Goal: Information Seeking & Learning: Check status

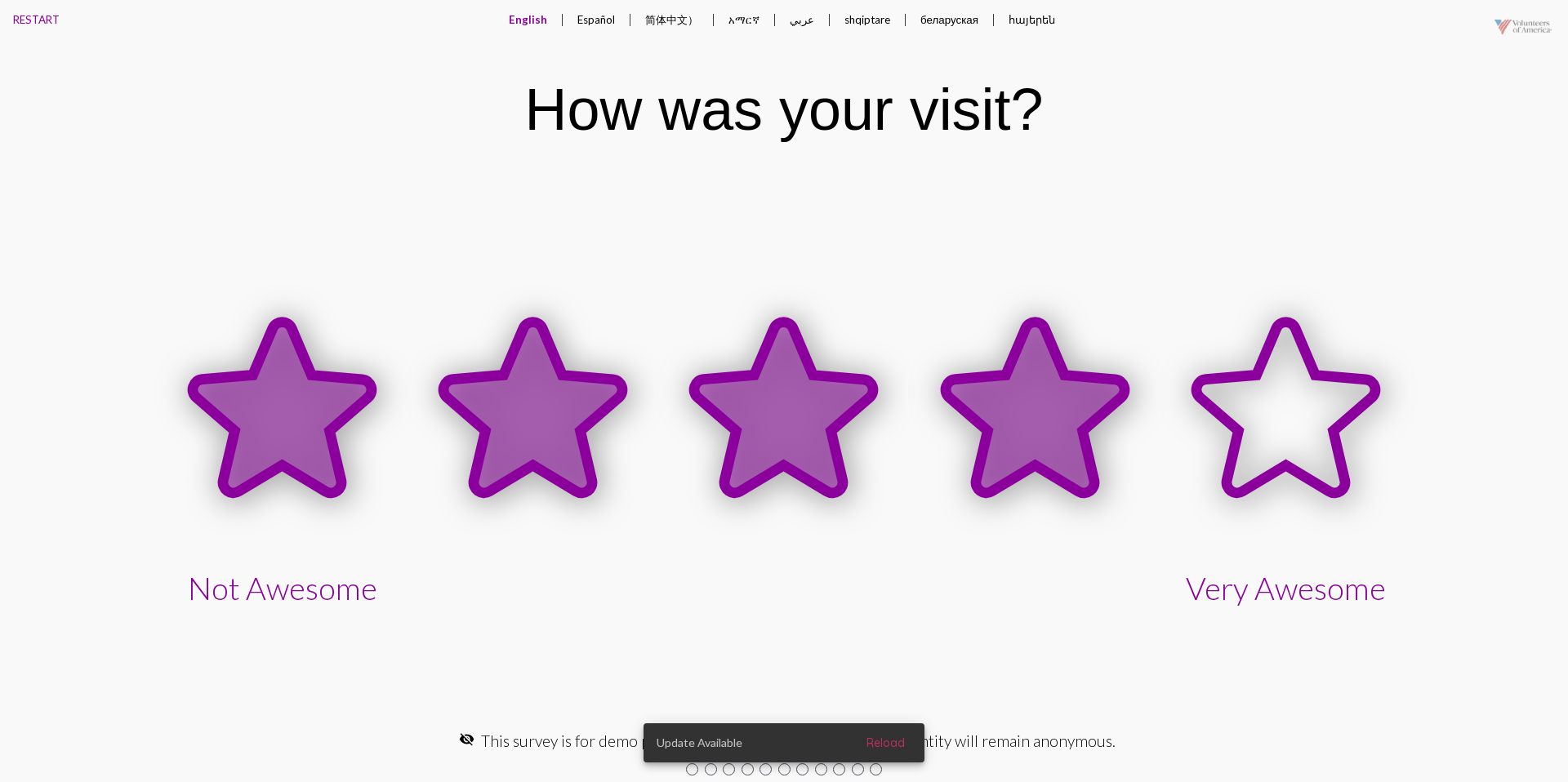
click at [1020, 385] on icon at bounding box center [1035, 406] width 179 height 171
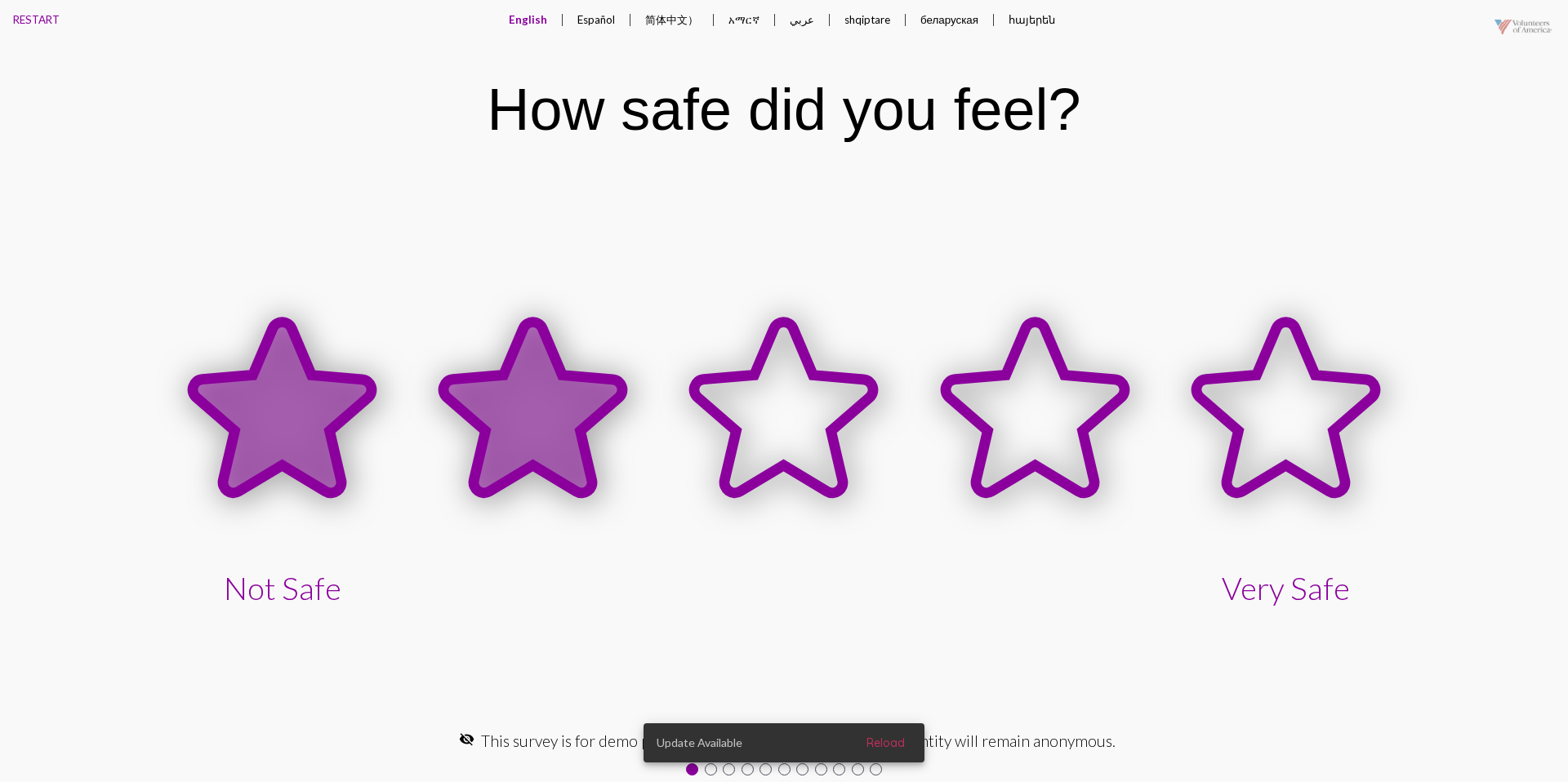
click at [585, 392] on icon at bounding box center [533, 406] width 179 height 171
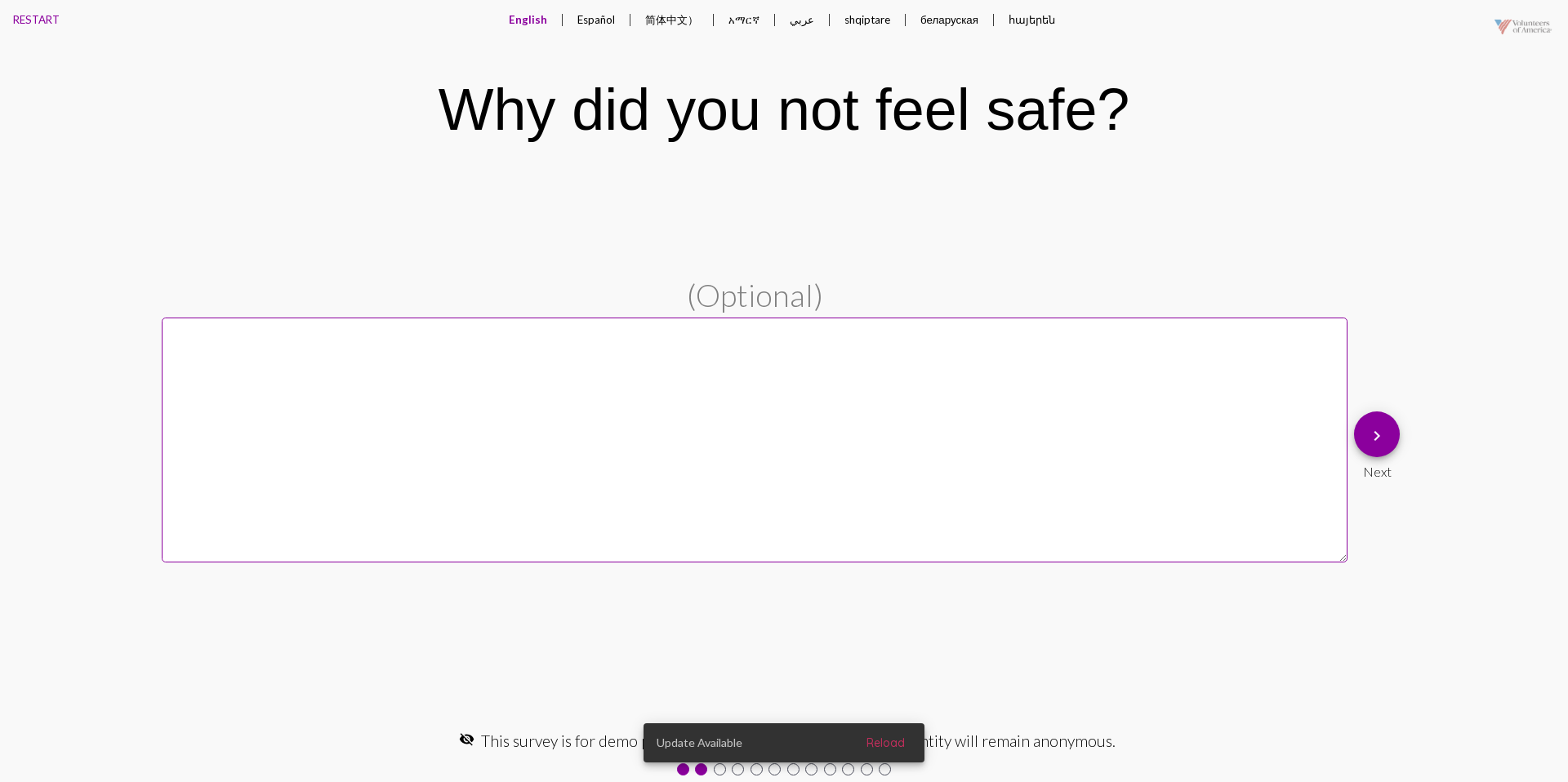
click at [1389, 433] on button "keyboard_arrow_right" at bounding box center [1376, 434] width 46 height 46
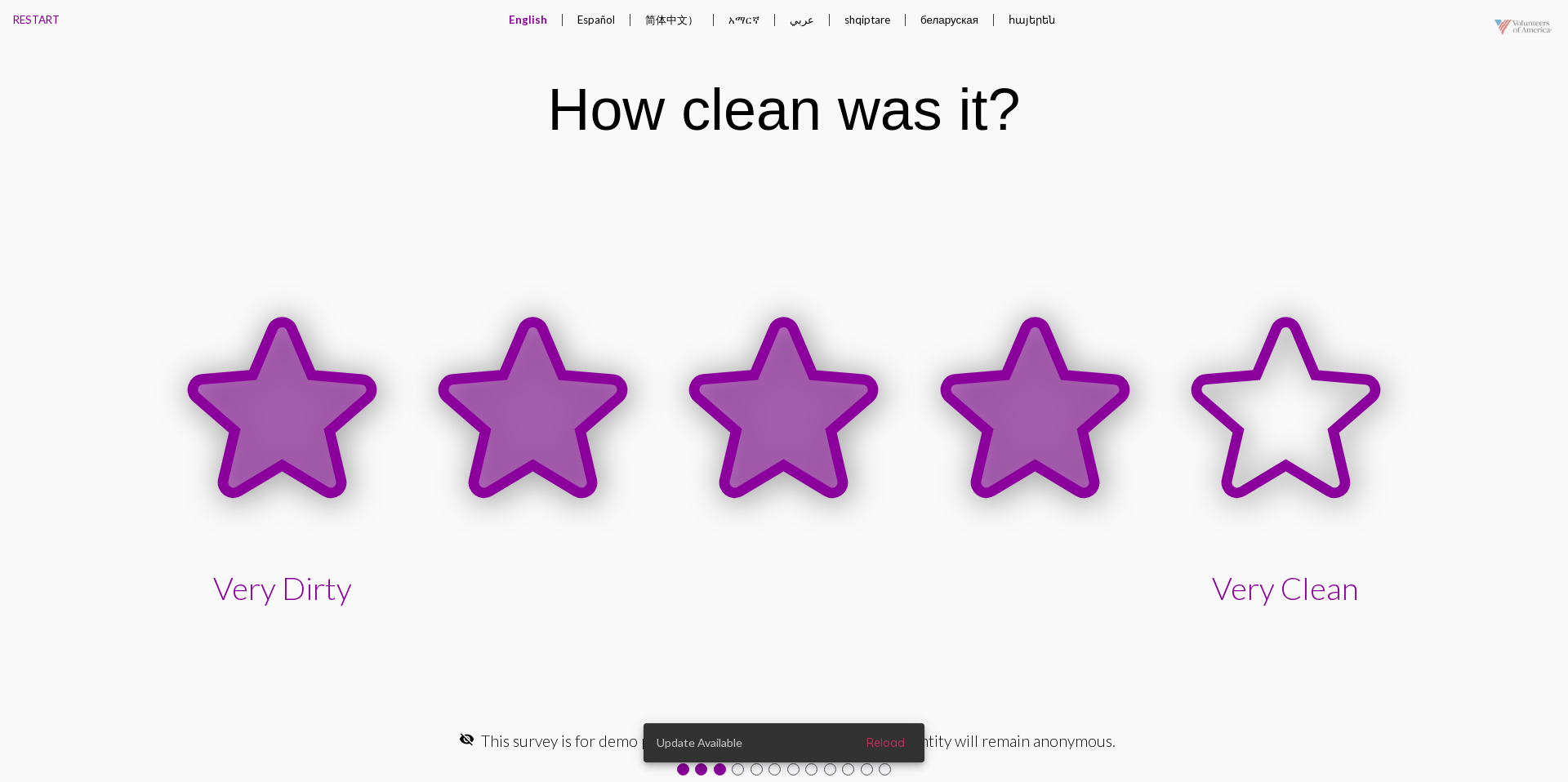
click at [1061, 440] on icon at bounding box center [1035, 406] width 179 height 171
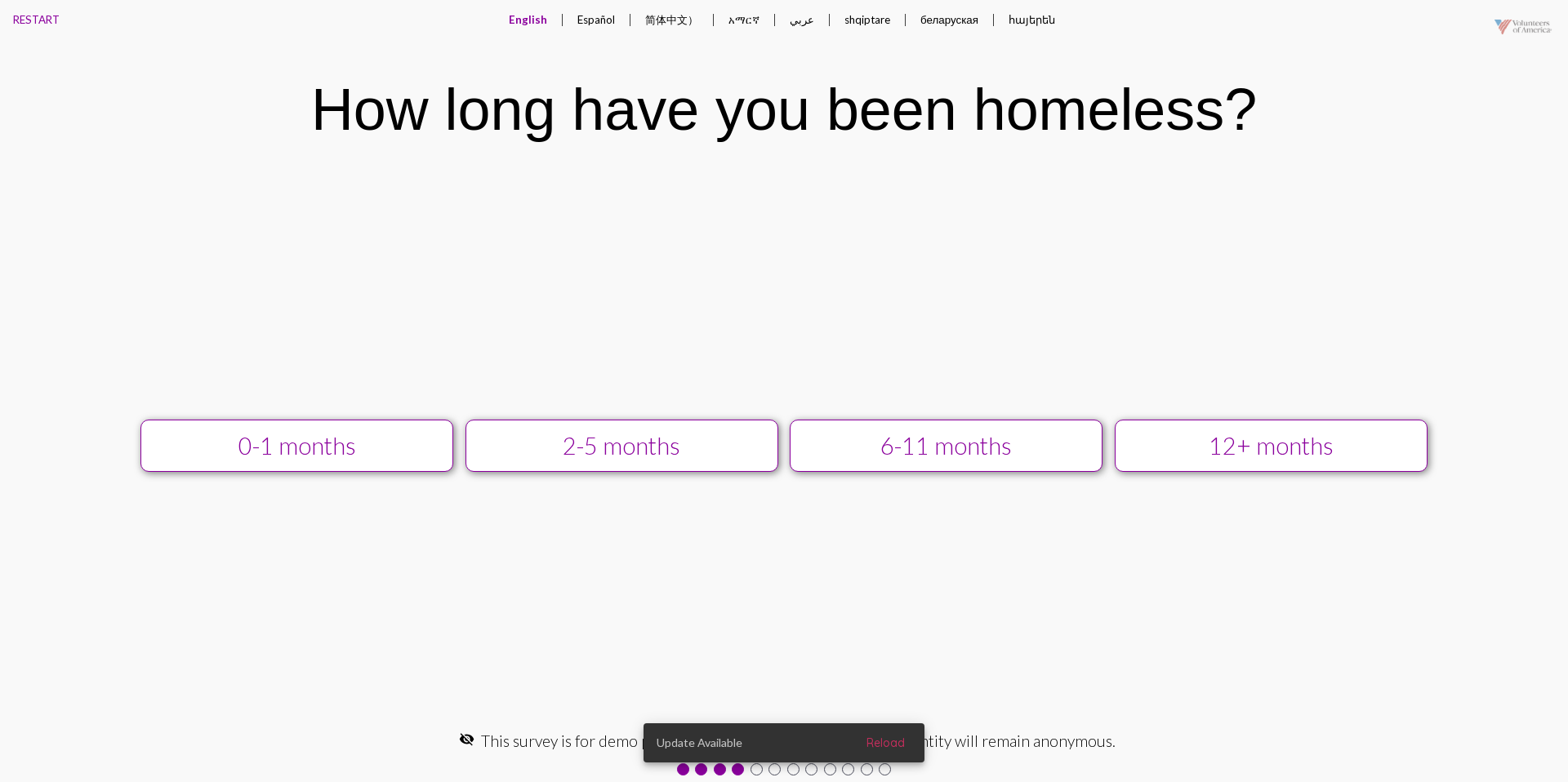
click at [1209, 434] on div "12+ months" at bounding box center [1271, 446] width 280 height 27
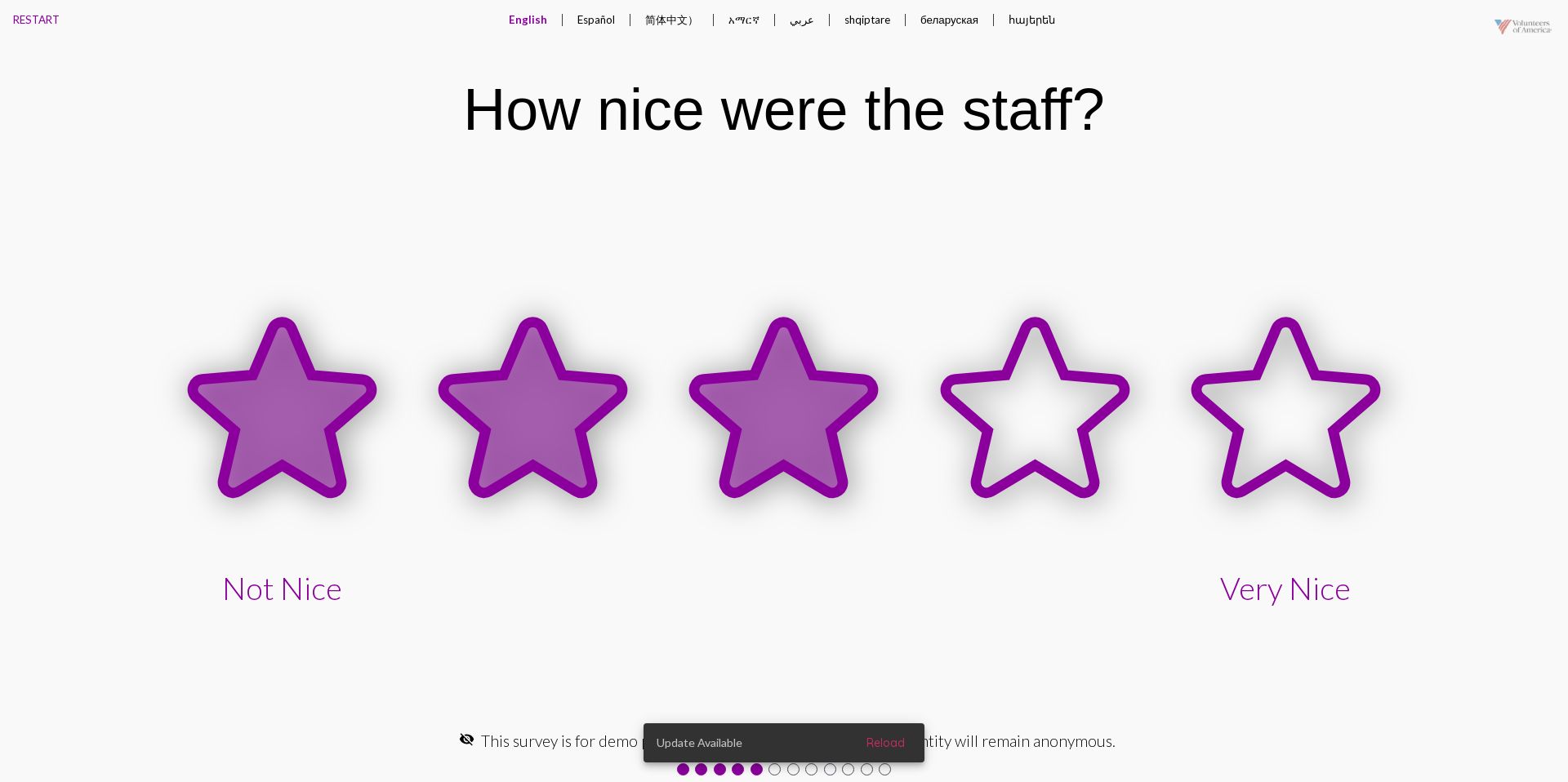
click at [767, 394] on icon at bounding box center [784, 406] width 179 height 171
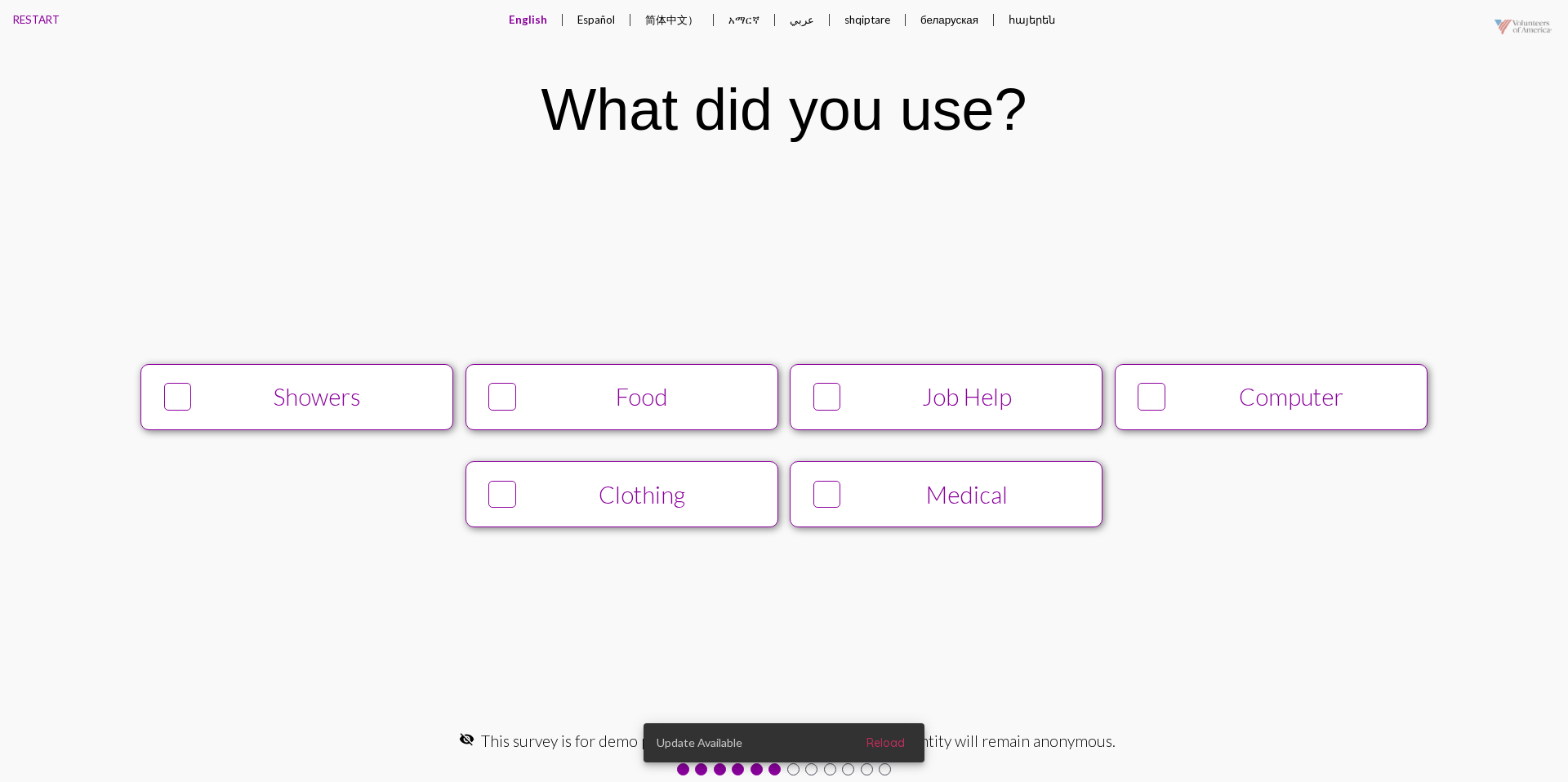
click at [381, 394] on div "Showers" at bounding box center [318, 397] width 239 height 27
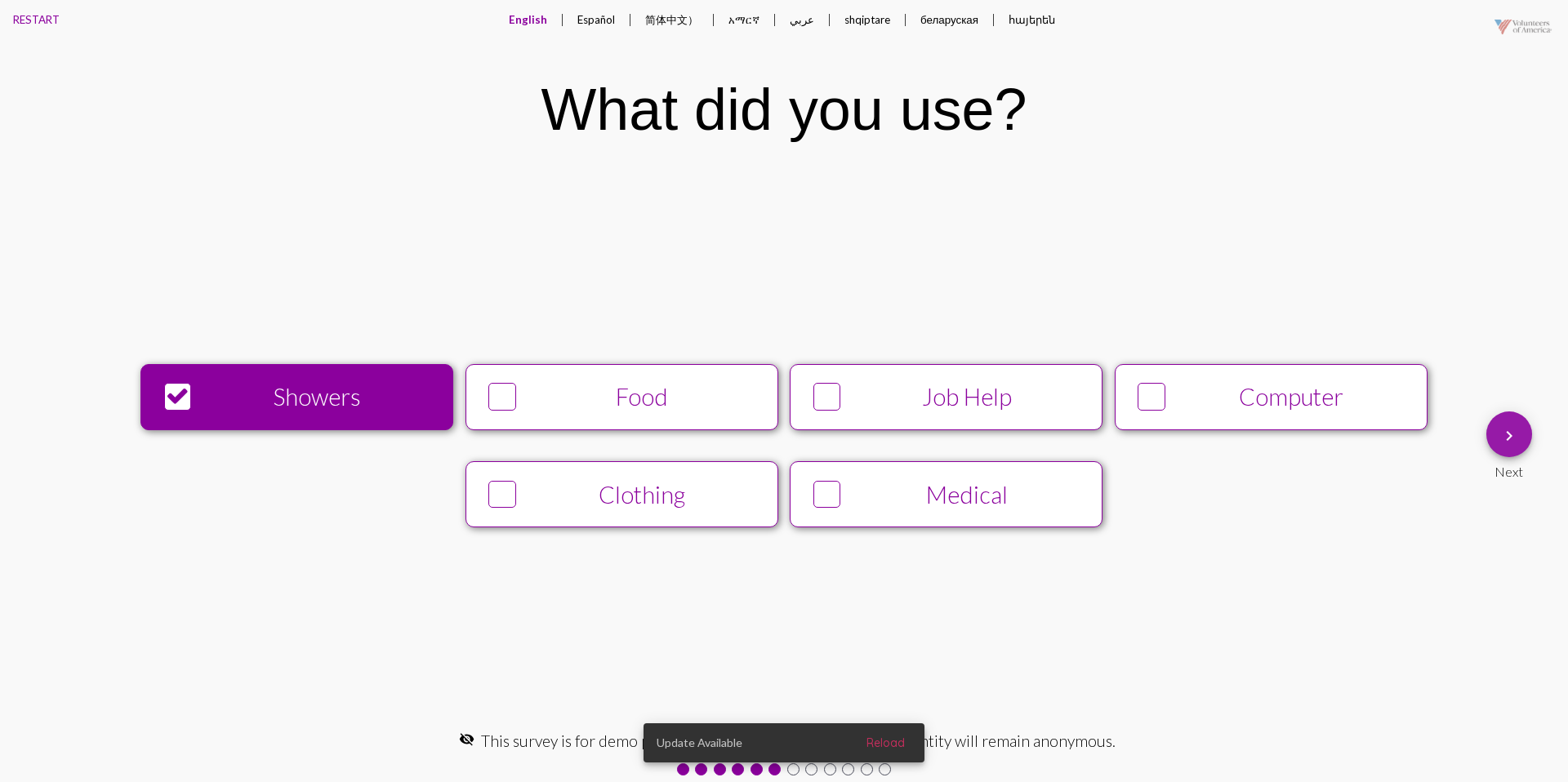
click at [1509, 417] on span "keyboard_arrow_right" at bounding box center [1509, 435] width 20 height 46
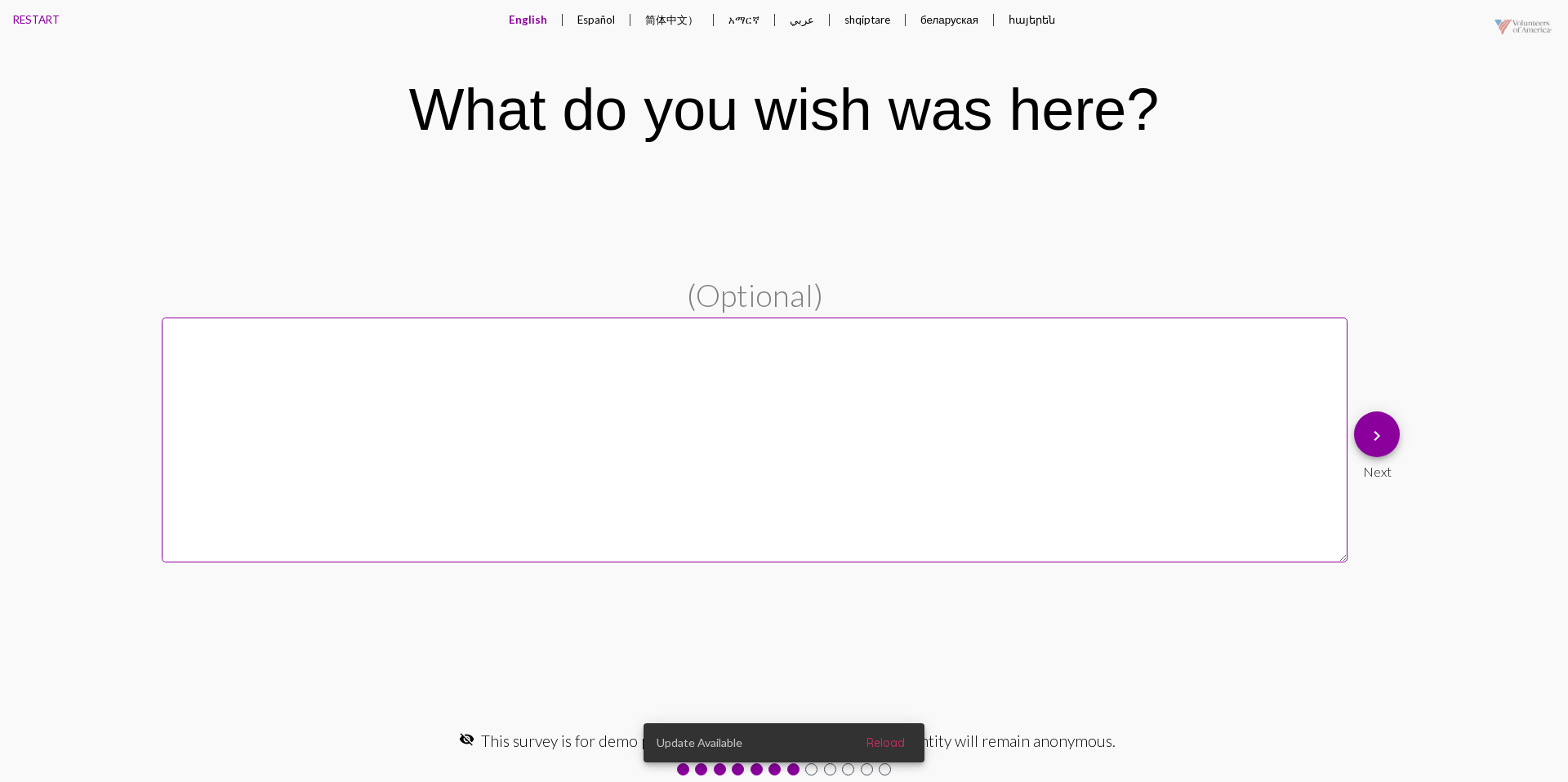
click at [597, 23] on button "Español" at bounding box center [596, 20] width 64 height 40
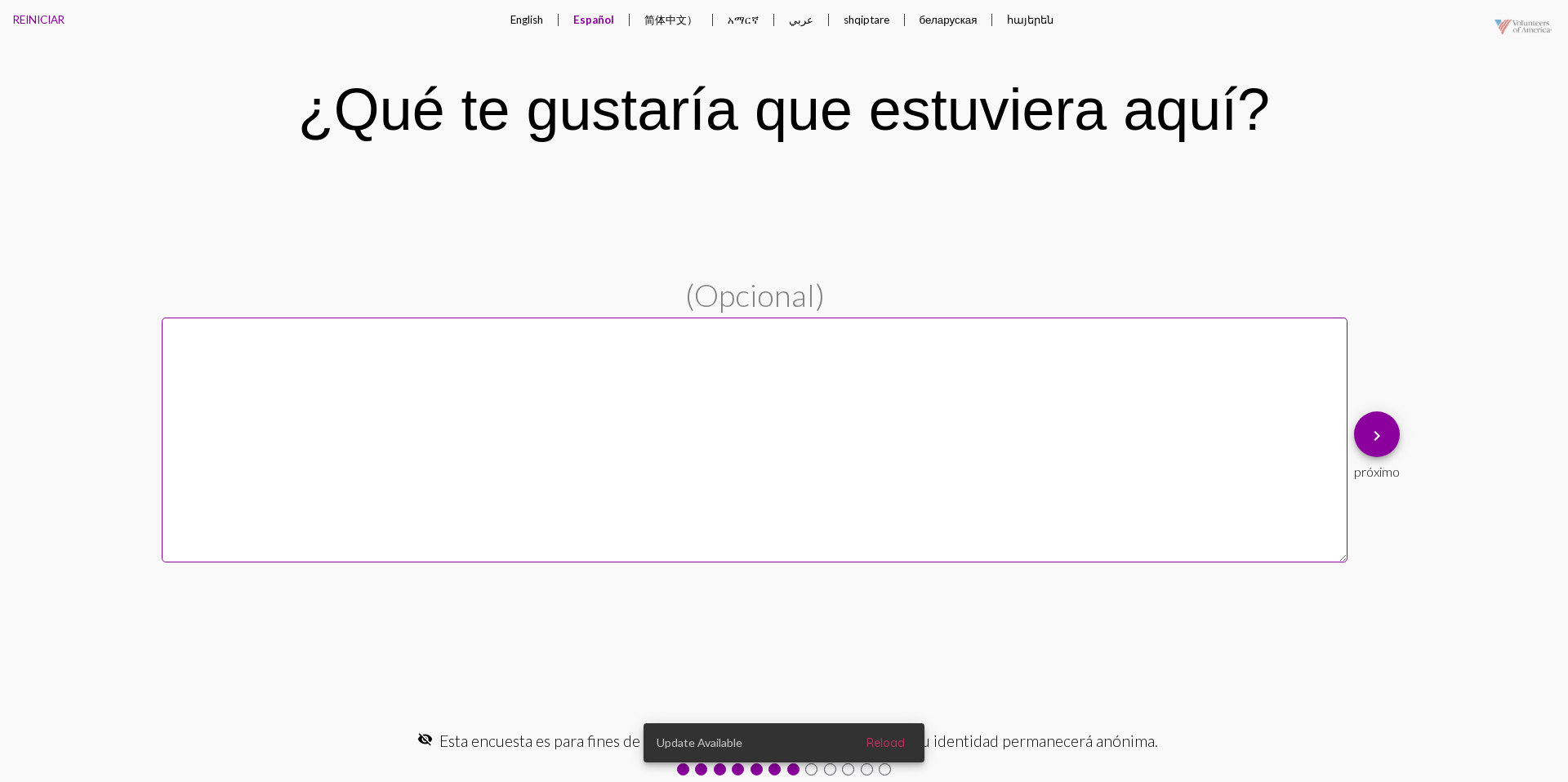
click at [531, 24] on button "English" at bounding box center [527, 20] width 58 height 40
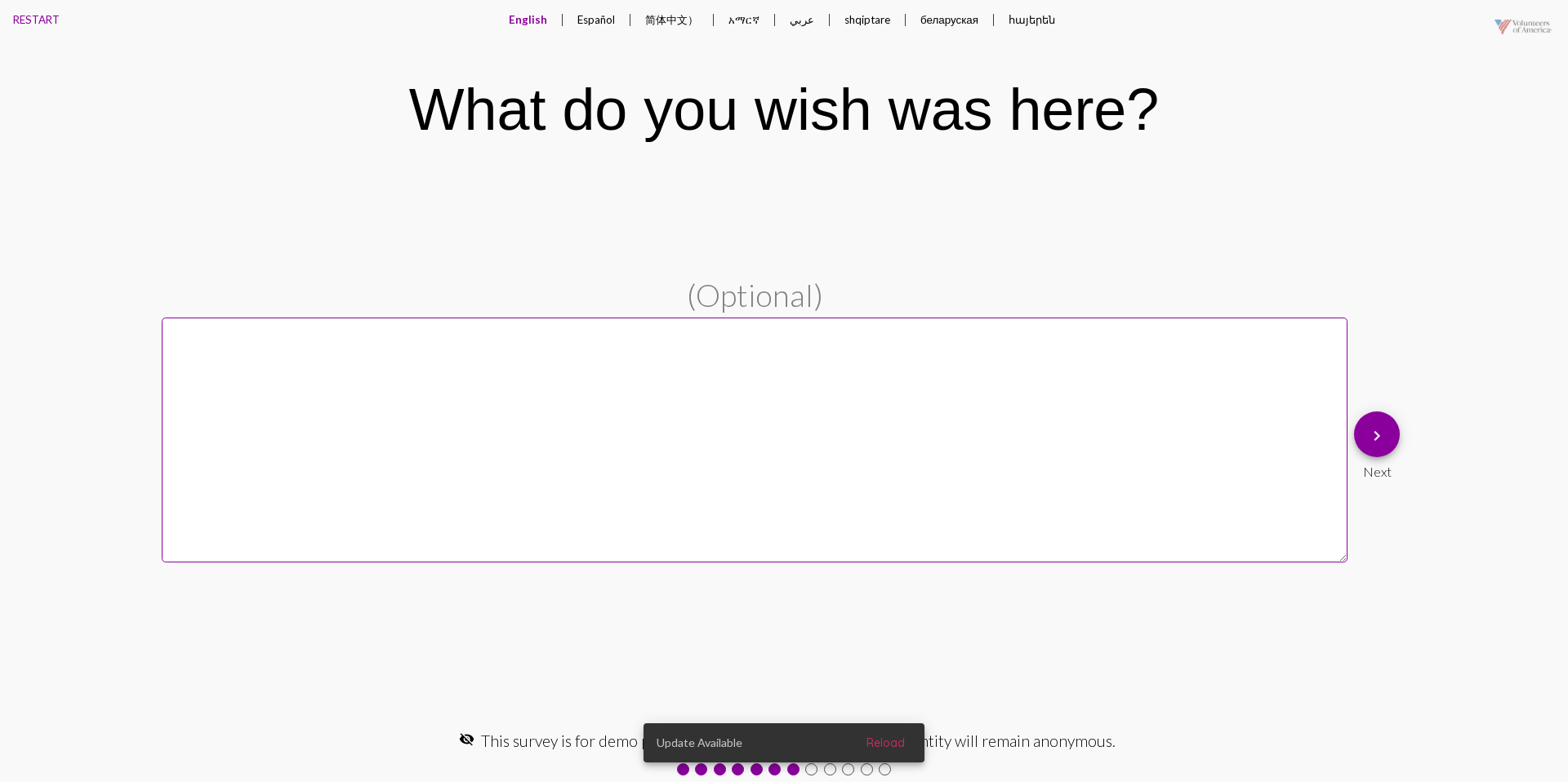
click at [1381, 434] on mat-icon "keyboard_arrow_right" at bounding box center [1376, 436] width 20 height 20
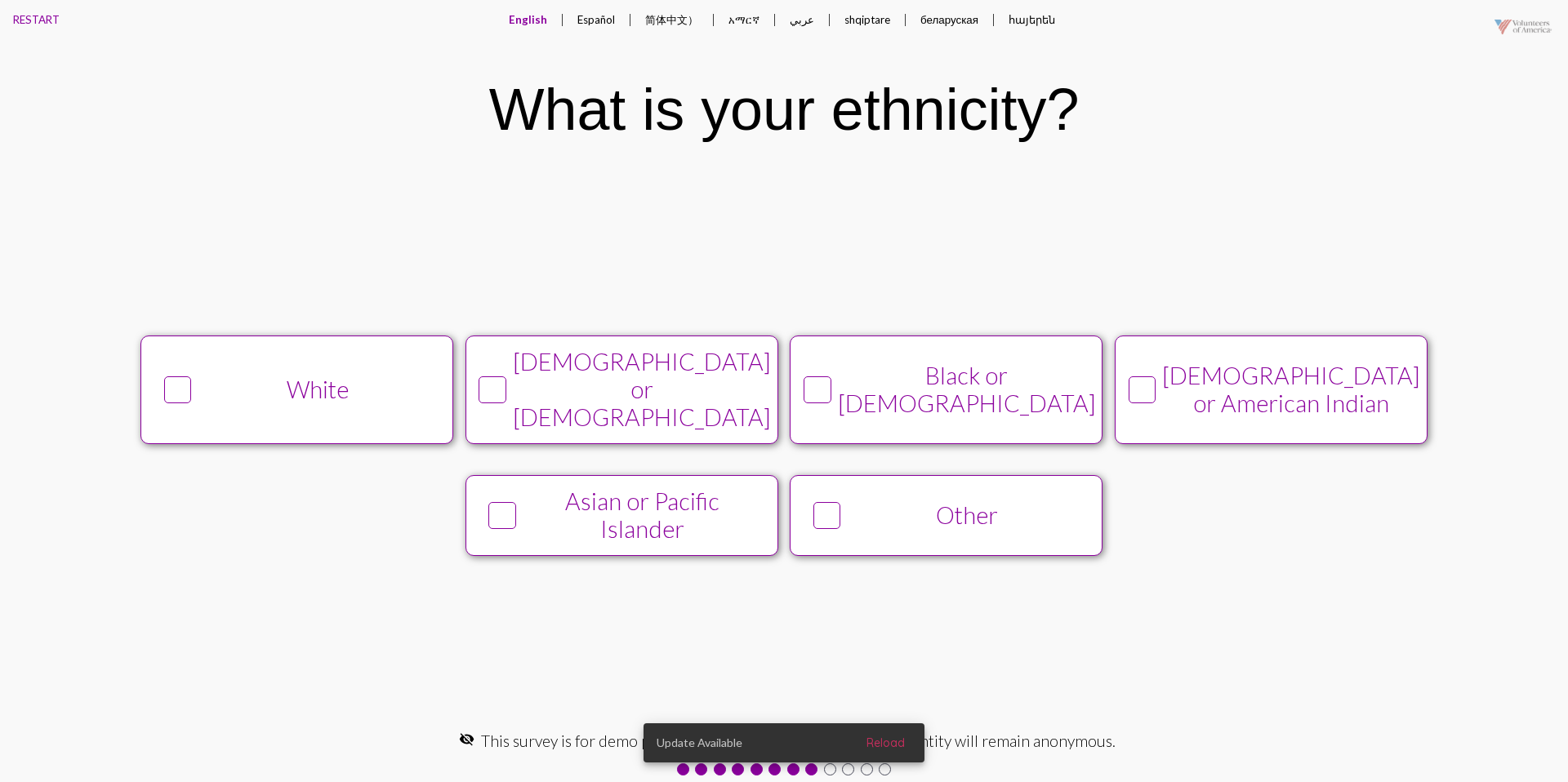
click at [375, 384] on div "White" at bounding box center [318, 389] width 239 height 27
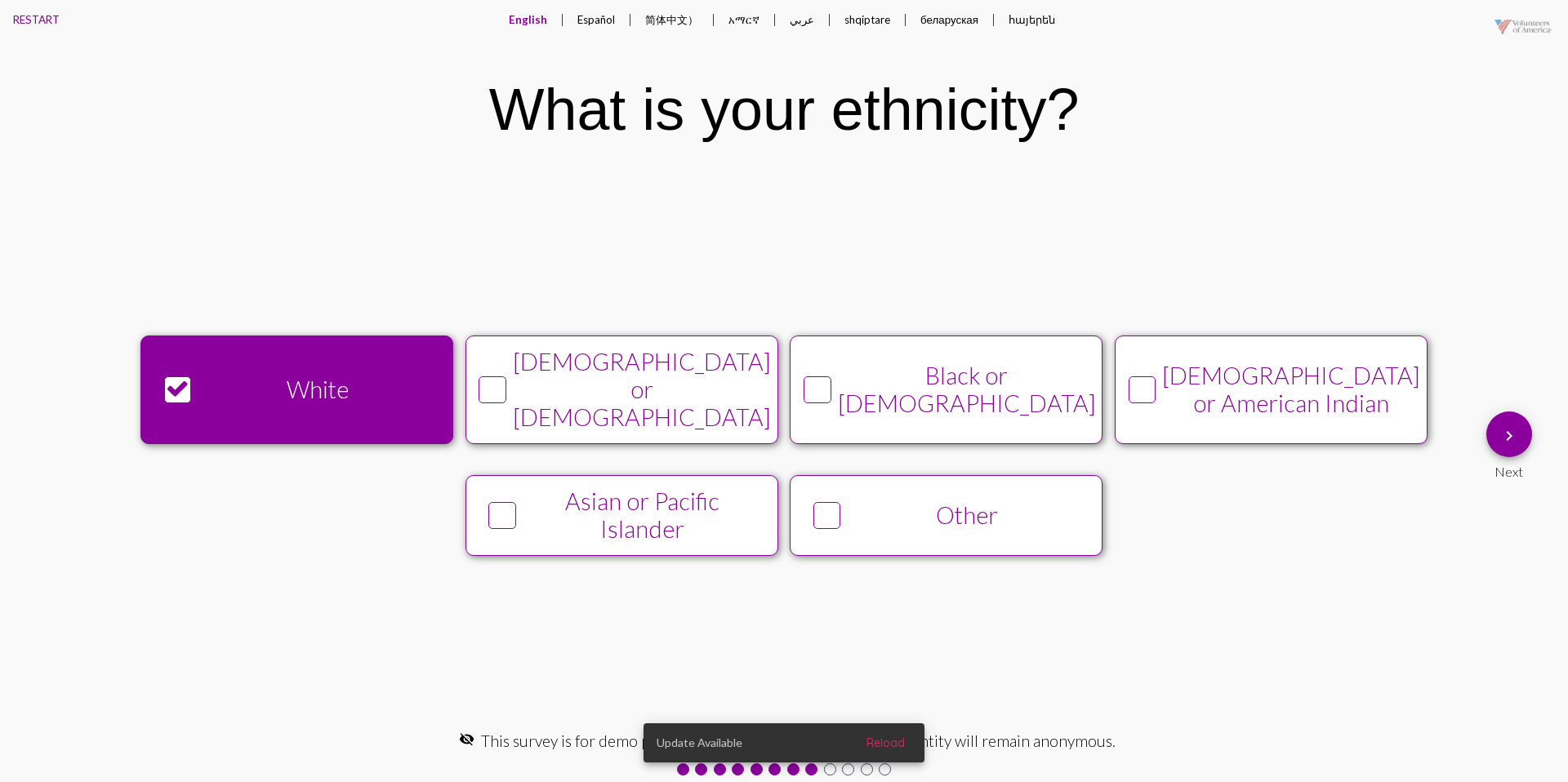
click at [1497, 436] on button "keyboard_arrow_right" at bounding box center [1509, 434] width 46 height 46
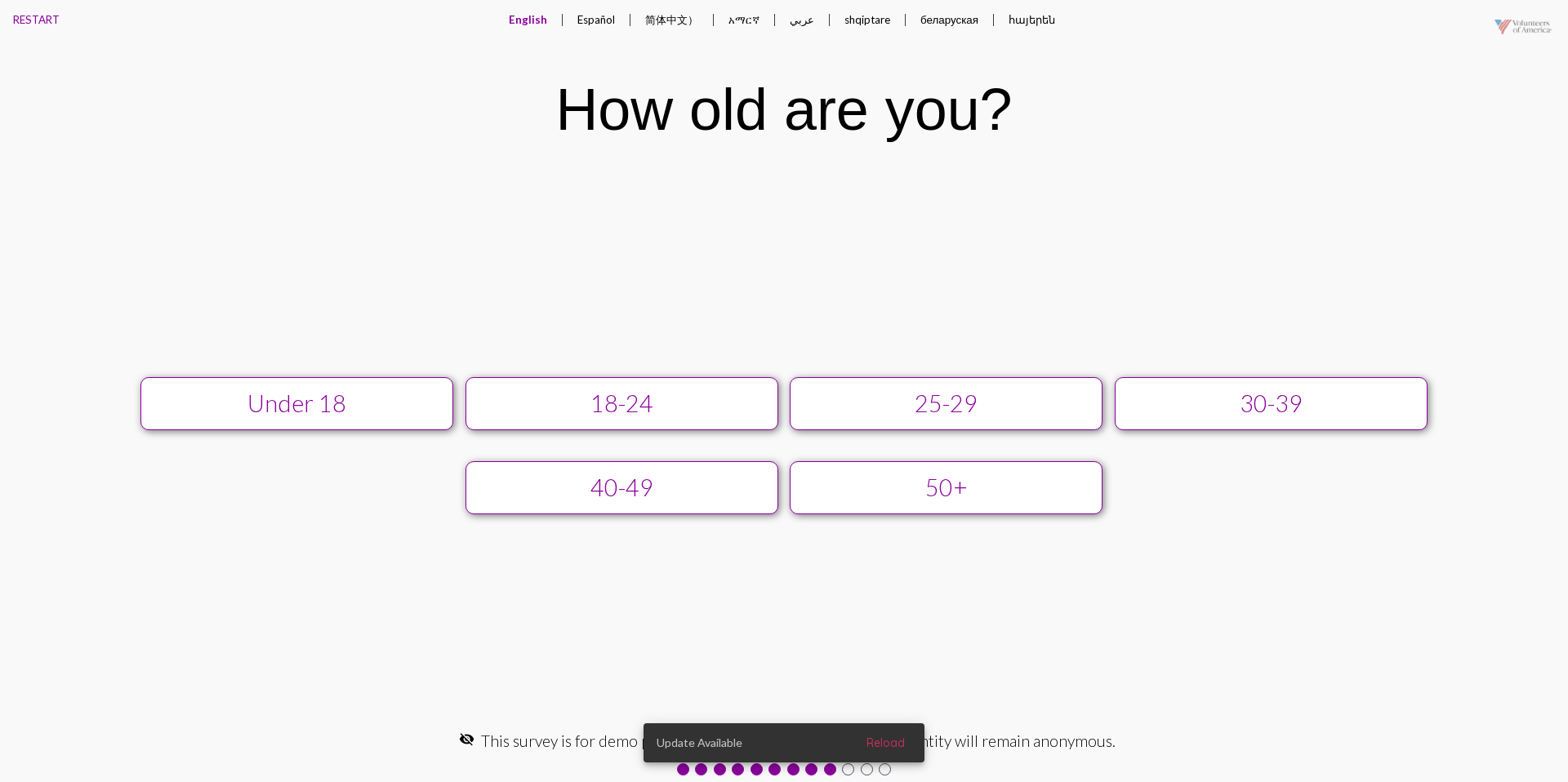
click at [996, 404] on div "25-29" at bounding box center [946, 403] width 280 height 27
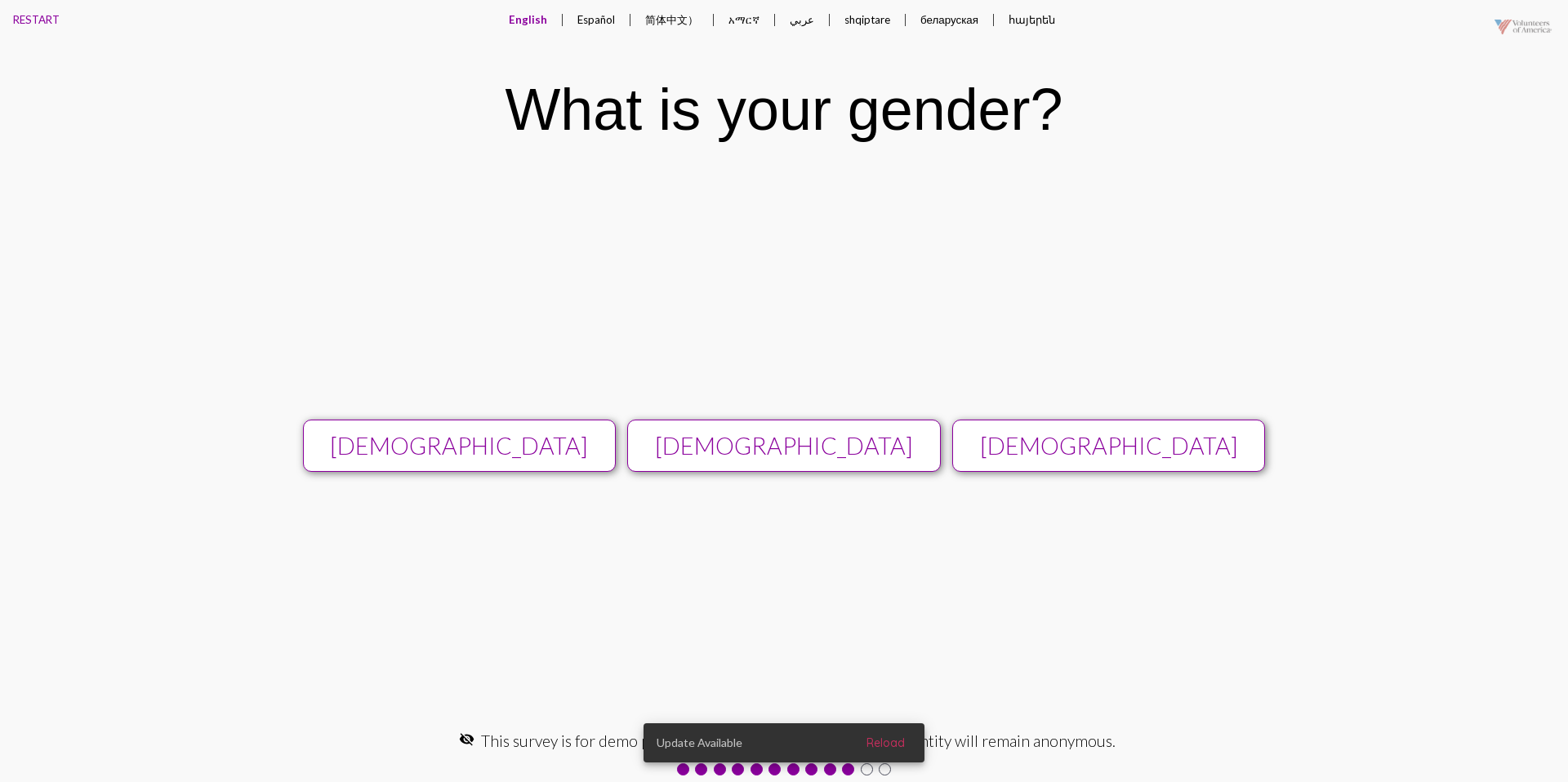
click at [915, 437] on div "[DEMOGRAPHIC_DATA]" at bounding box center [785, 446] width 280 height 27
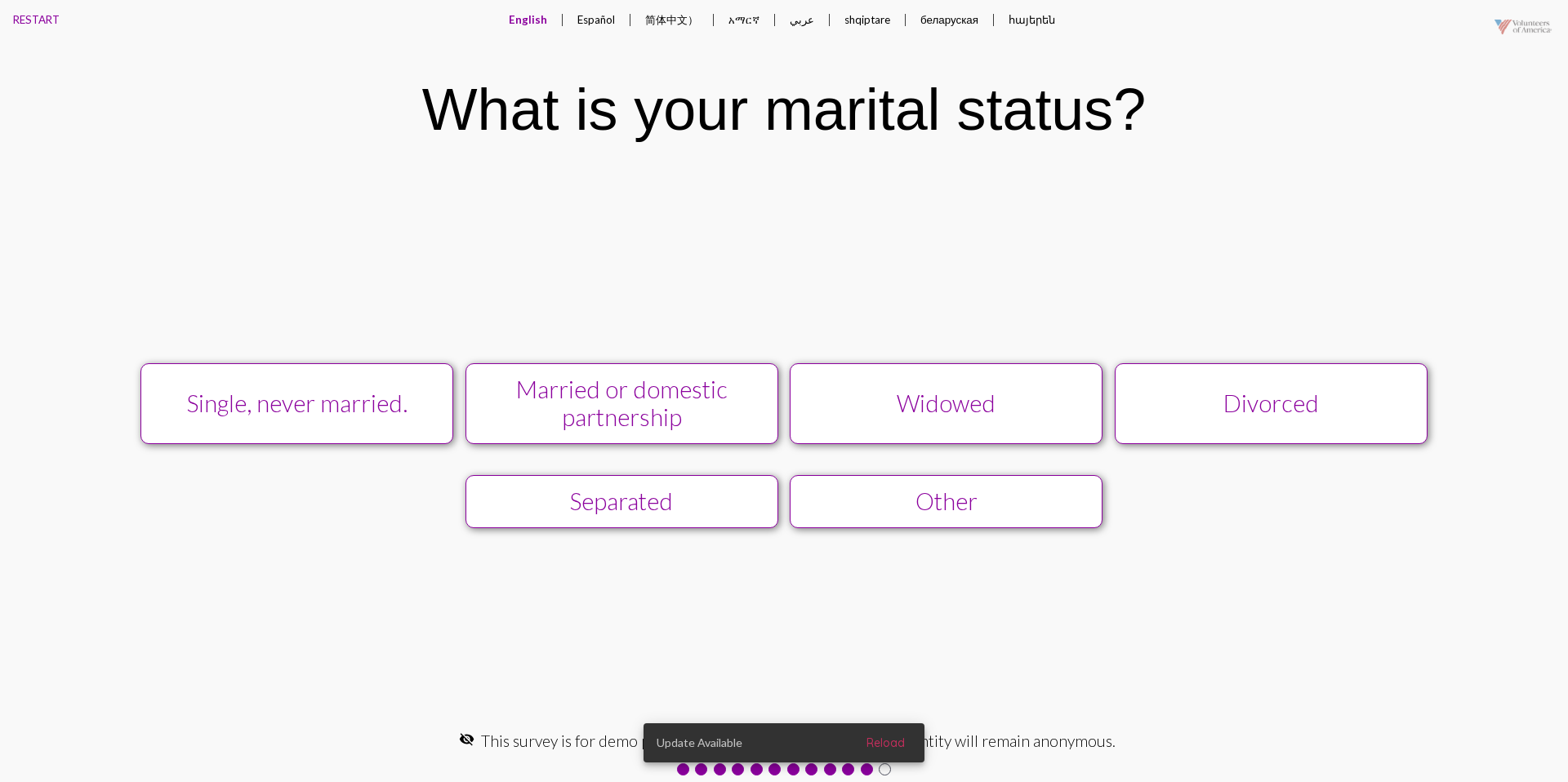
click at [340, 409] on div "Single, never married." at bounding box center [297, 403] width 280 height 27
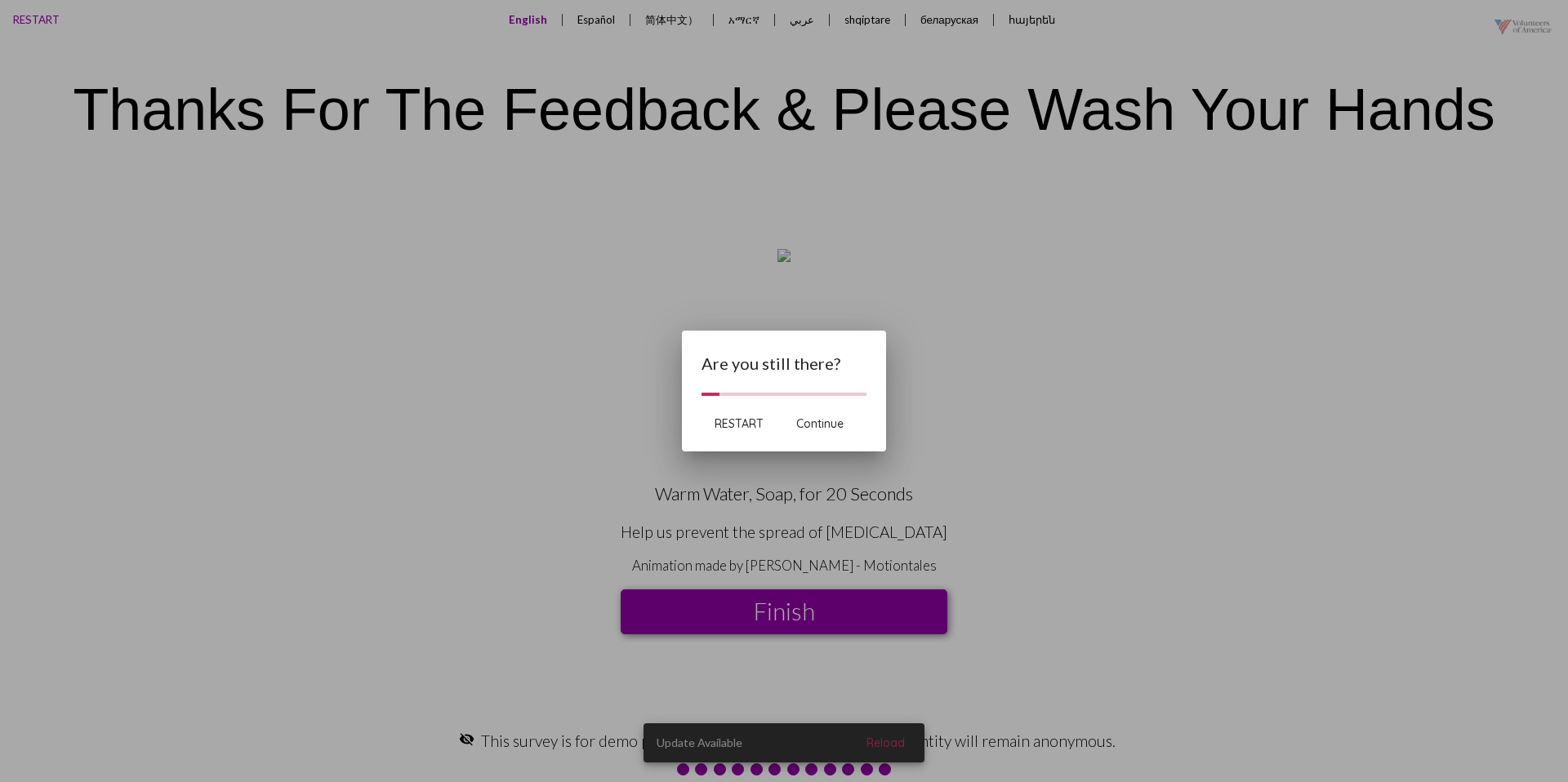
click at [730, 412] on button "RESTART" at bounding box center [738, 424] width 75 height 29
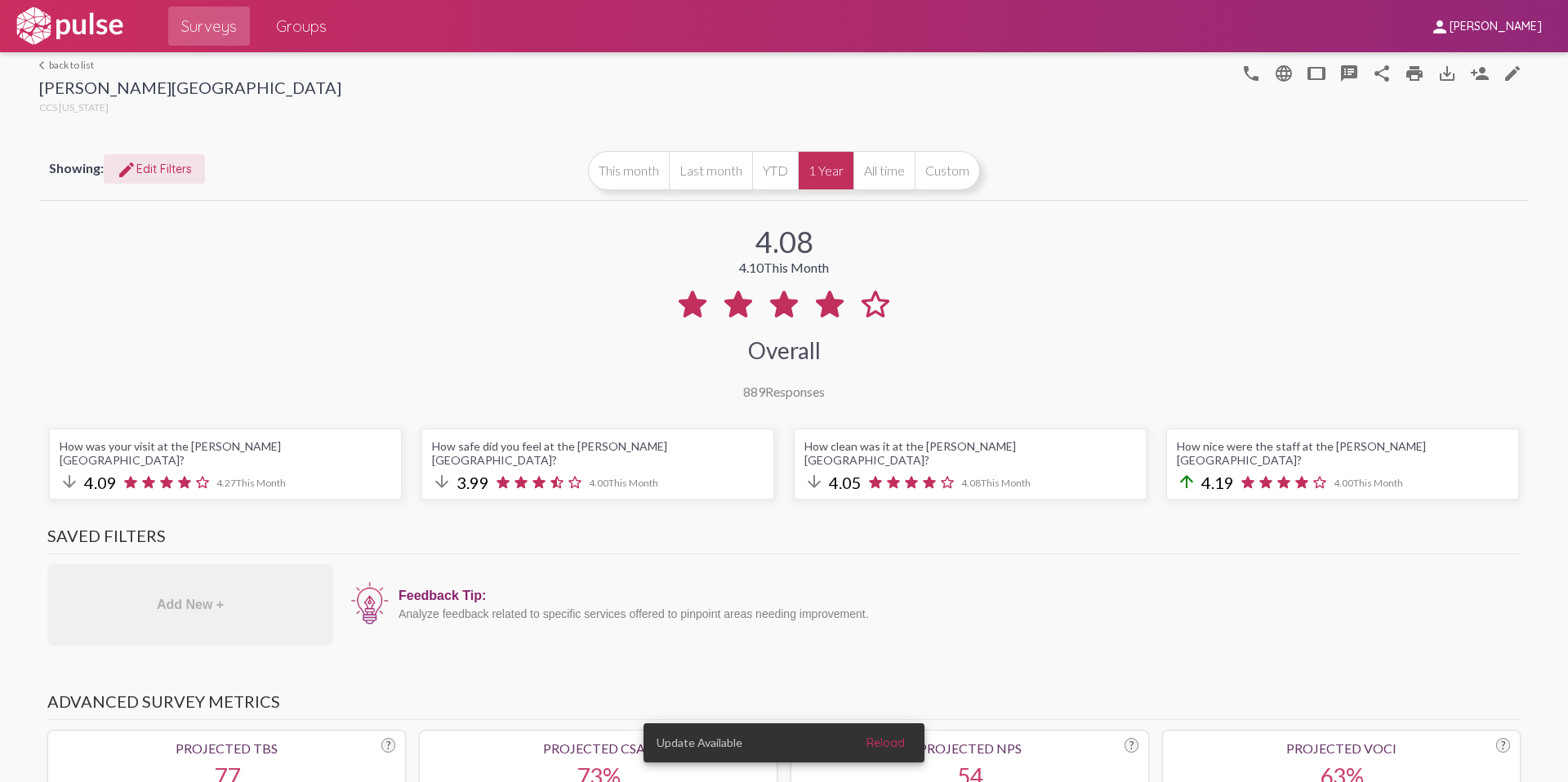
click at [172, 174] on span "edit Edit Filters" at bounding box center [154, 168] width 75 height 15
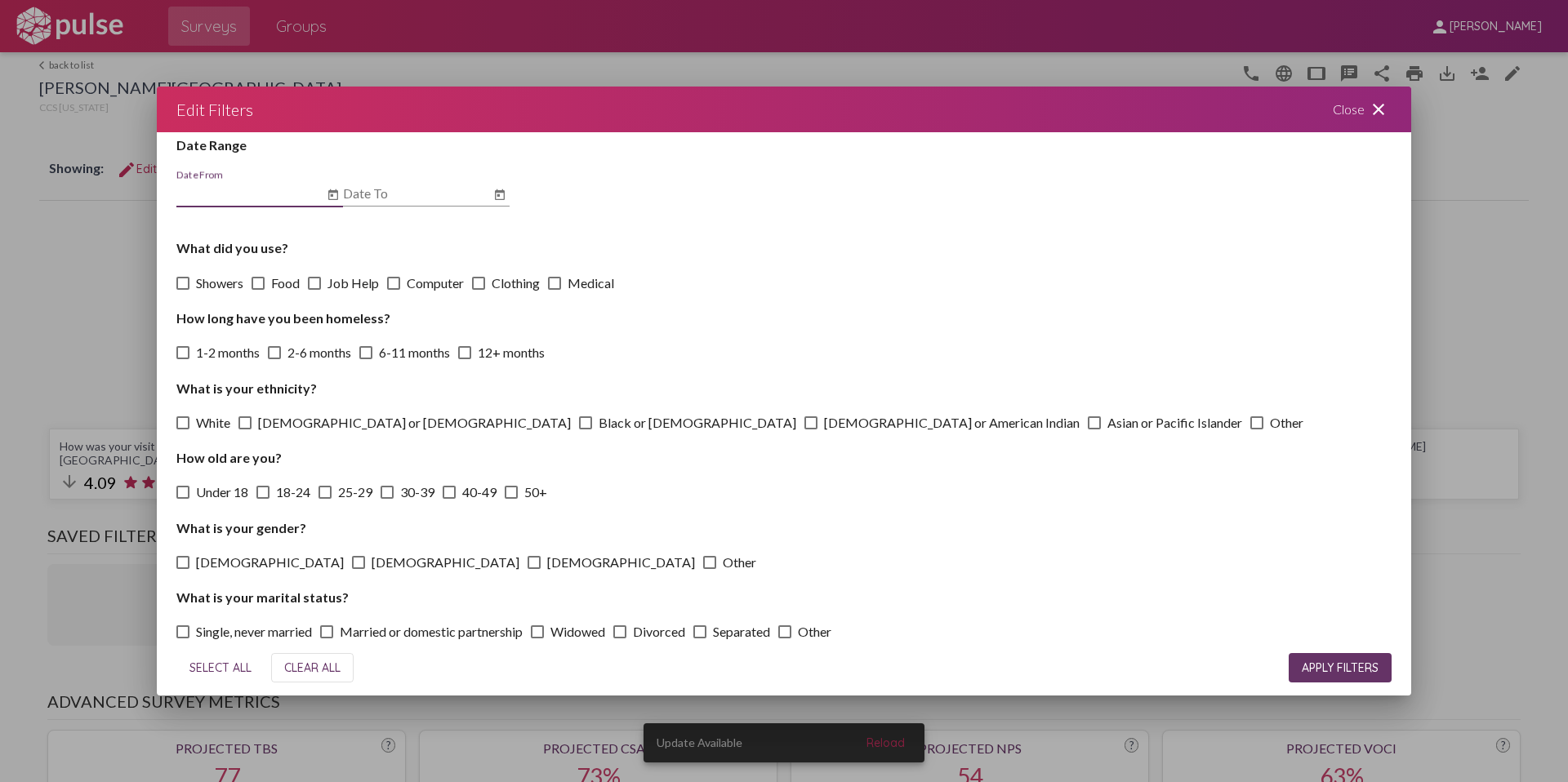
scroll to position [52, 0]
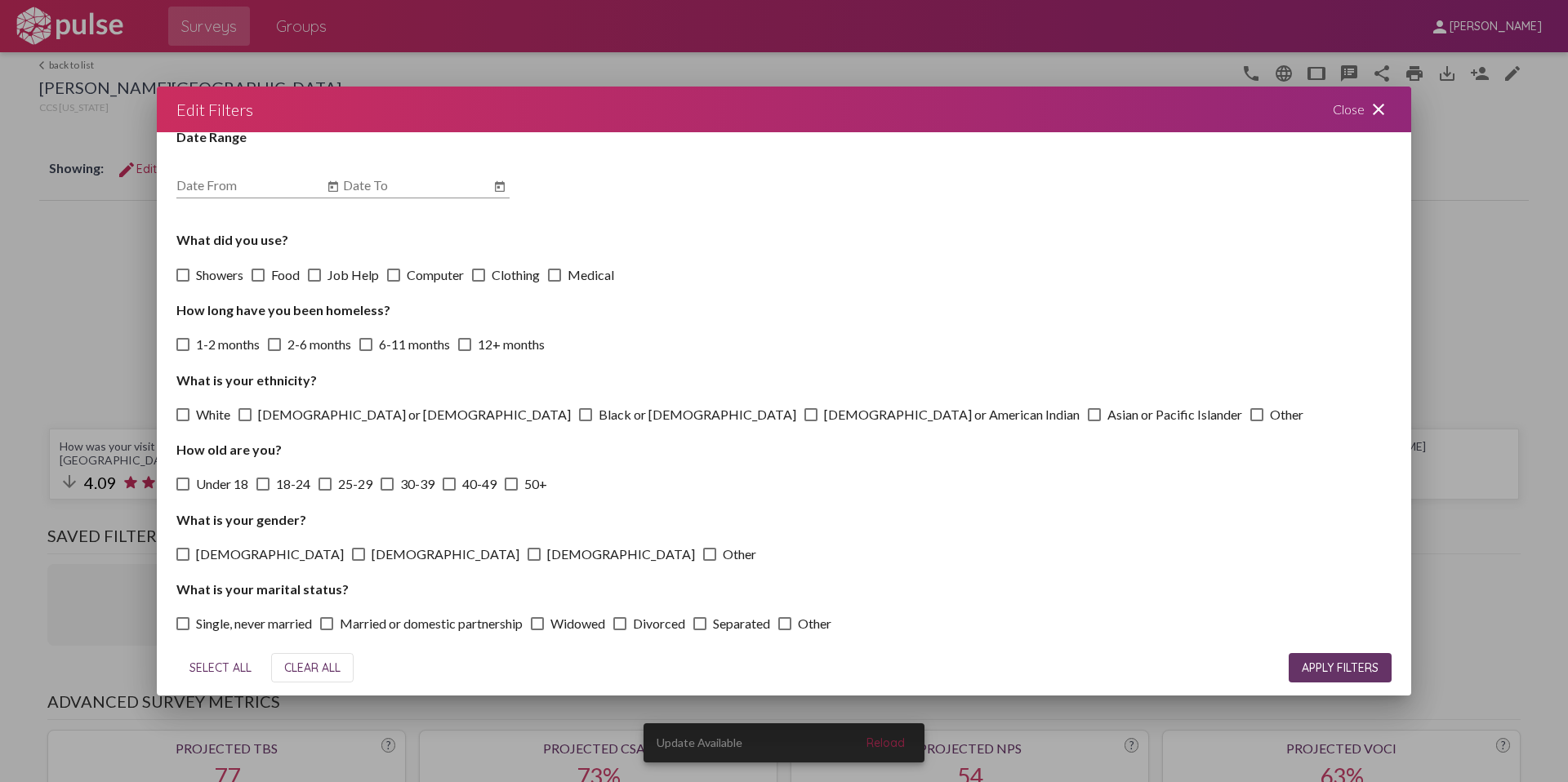
drag, startPoint x: 1361, startPoint y: 114, endPoint x: 1267, endPoint y: 180, distance: 114.9
click at [1360, 114] on div "Close close" at bounding box center [1363, 109] width 98 height 46
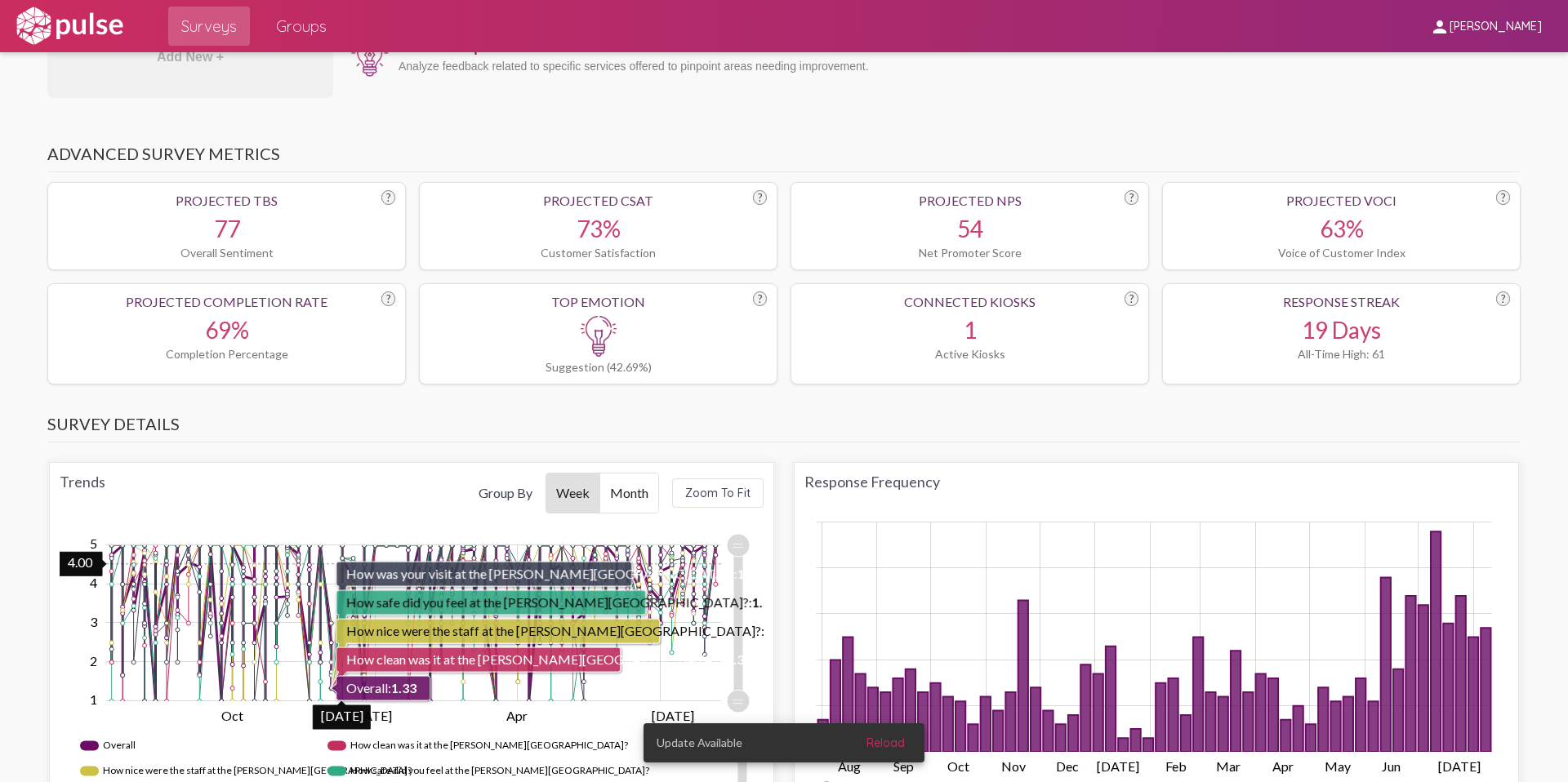
scroll to position [552, 0]
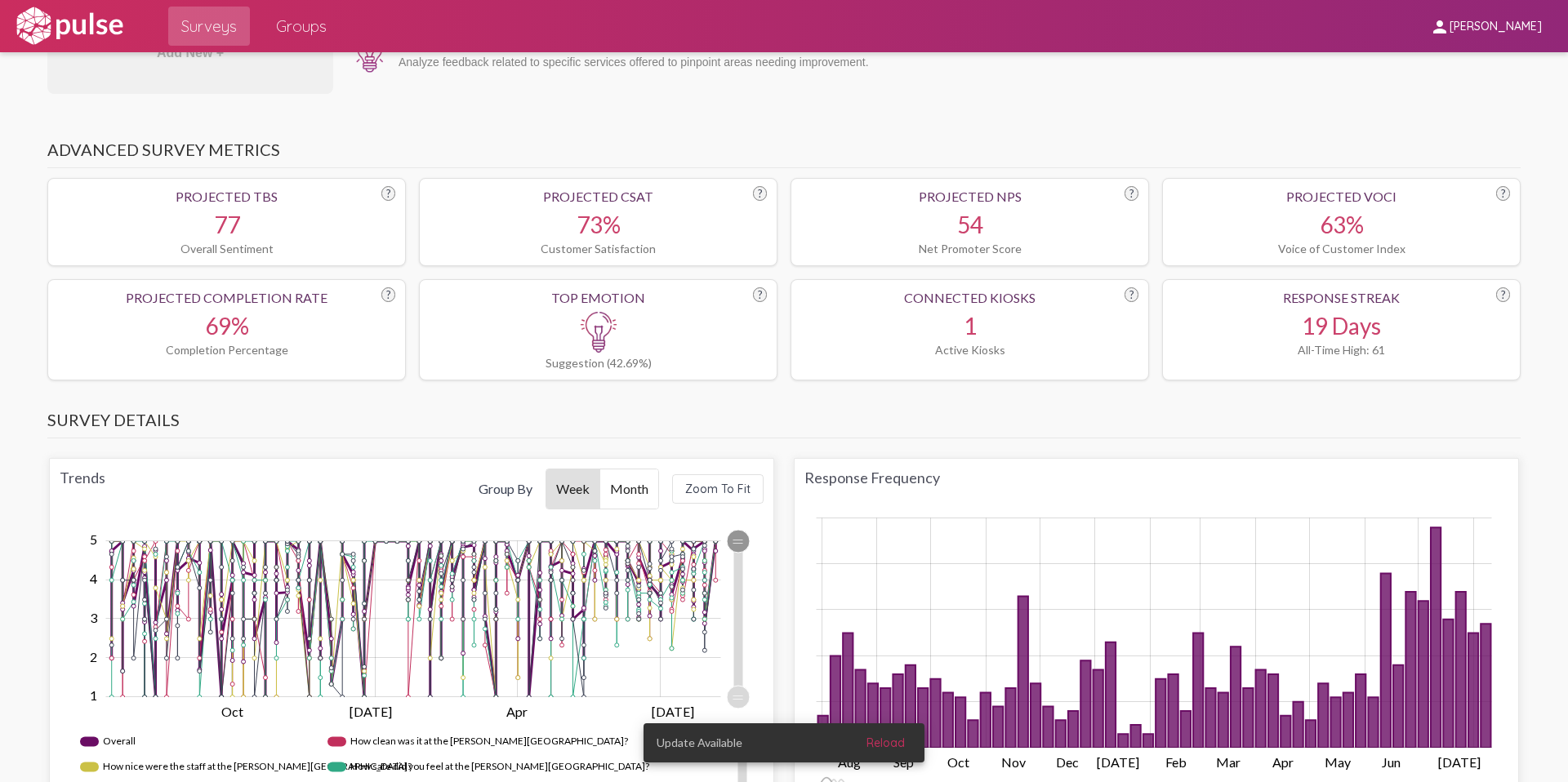
click at [741, 508] on div "Trends Group By Week Month Zoom To Fit Zoom Out 1.0 2 1.5 0.00 1 0.5 2.5 3 3.5 …" at bounding box center [412, 642] width 726 height 368
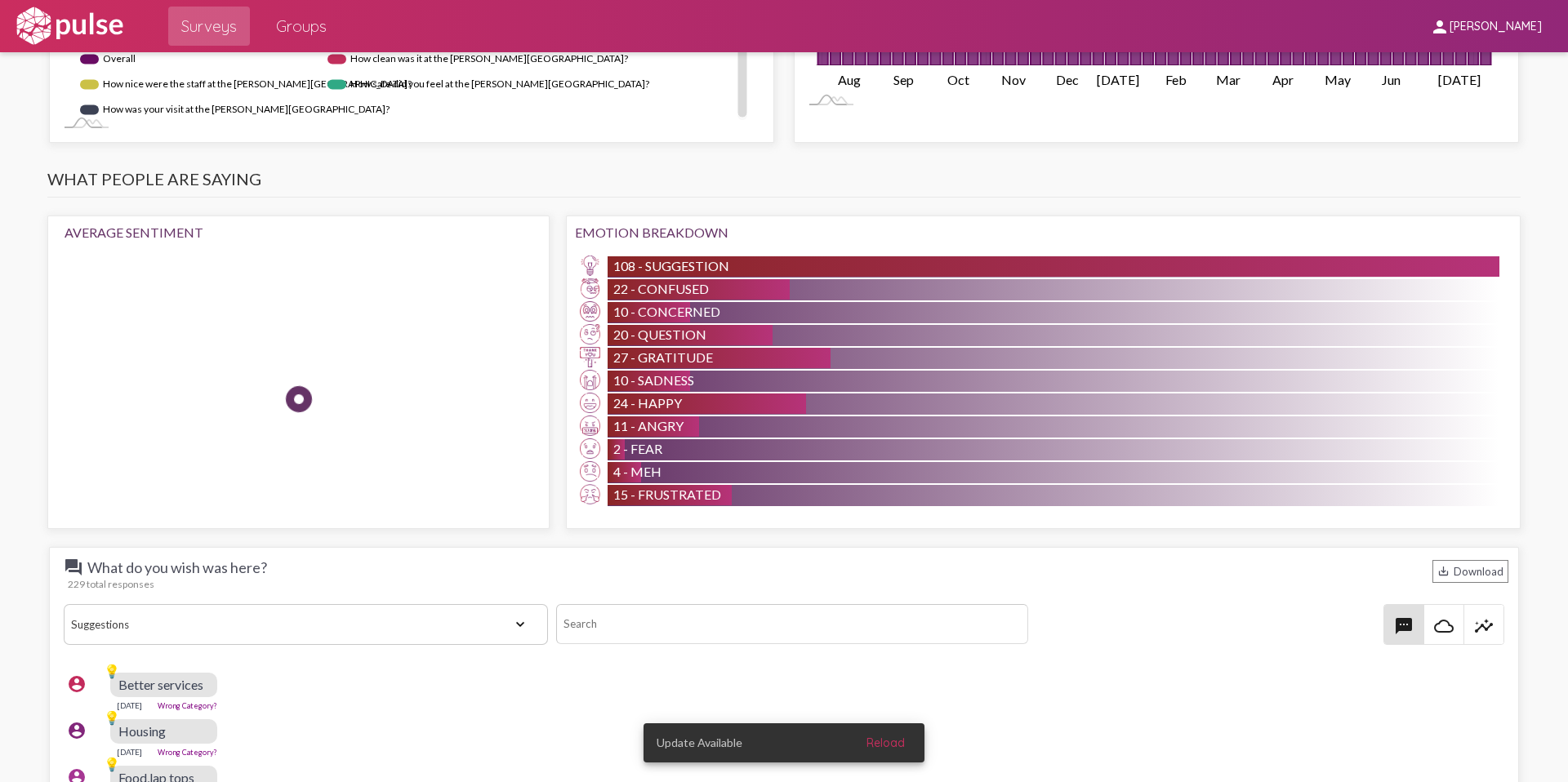
scroll to position [1237, 0]
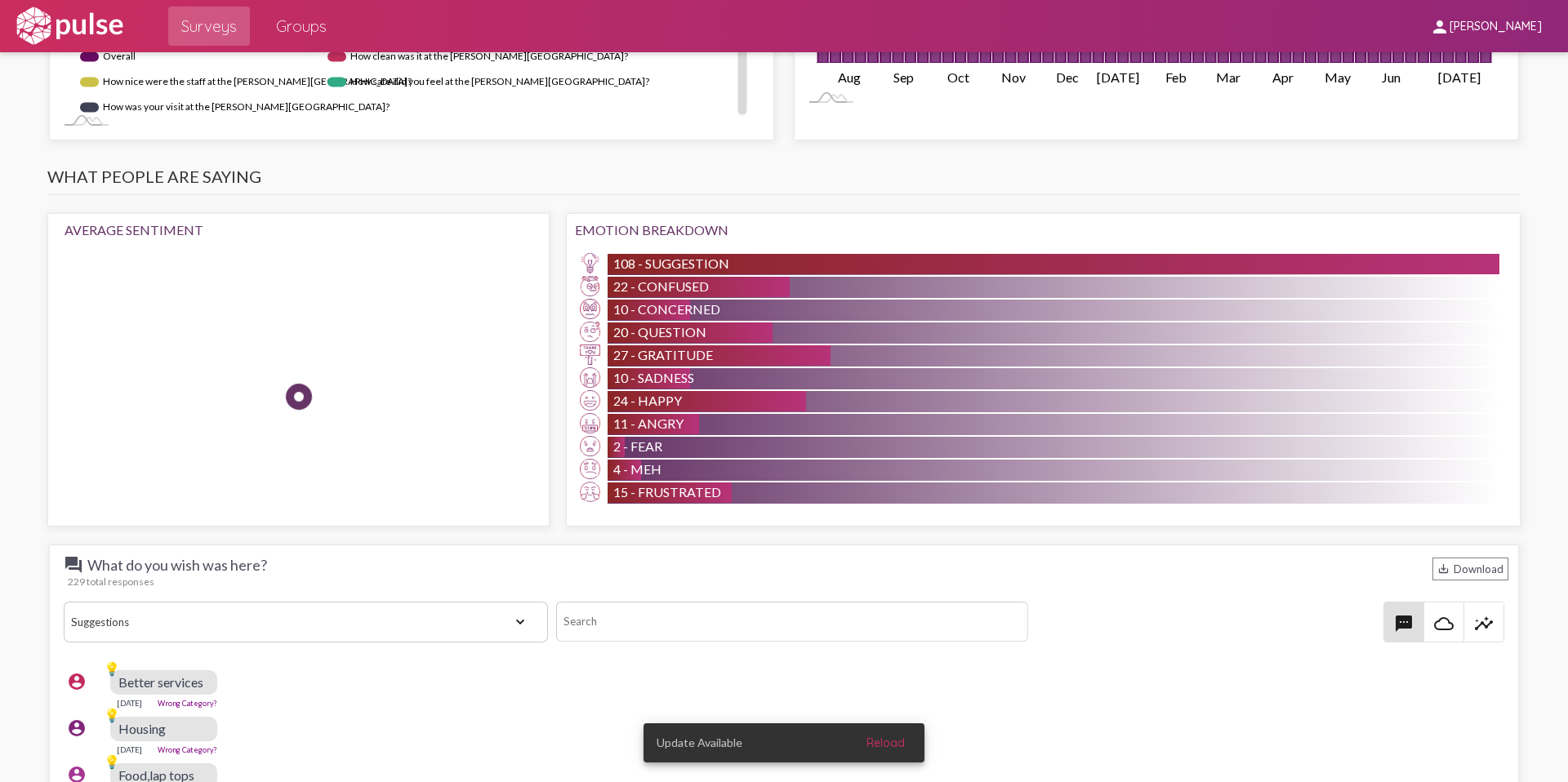
click at [509, 604] on select "View All Positive Neutral Negative Happy Meh Suggestions Angry Disgust Sadness …" at bounding box center [305, 622] width 484 height 41
click at [64, 602] on select "View All Positive Neutral Negative Happy Meh Suggestions Angry Disgust Sadness …" at bounding box center [305, 622] width 484 height 41
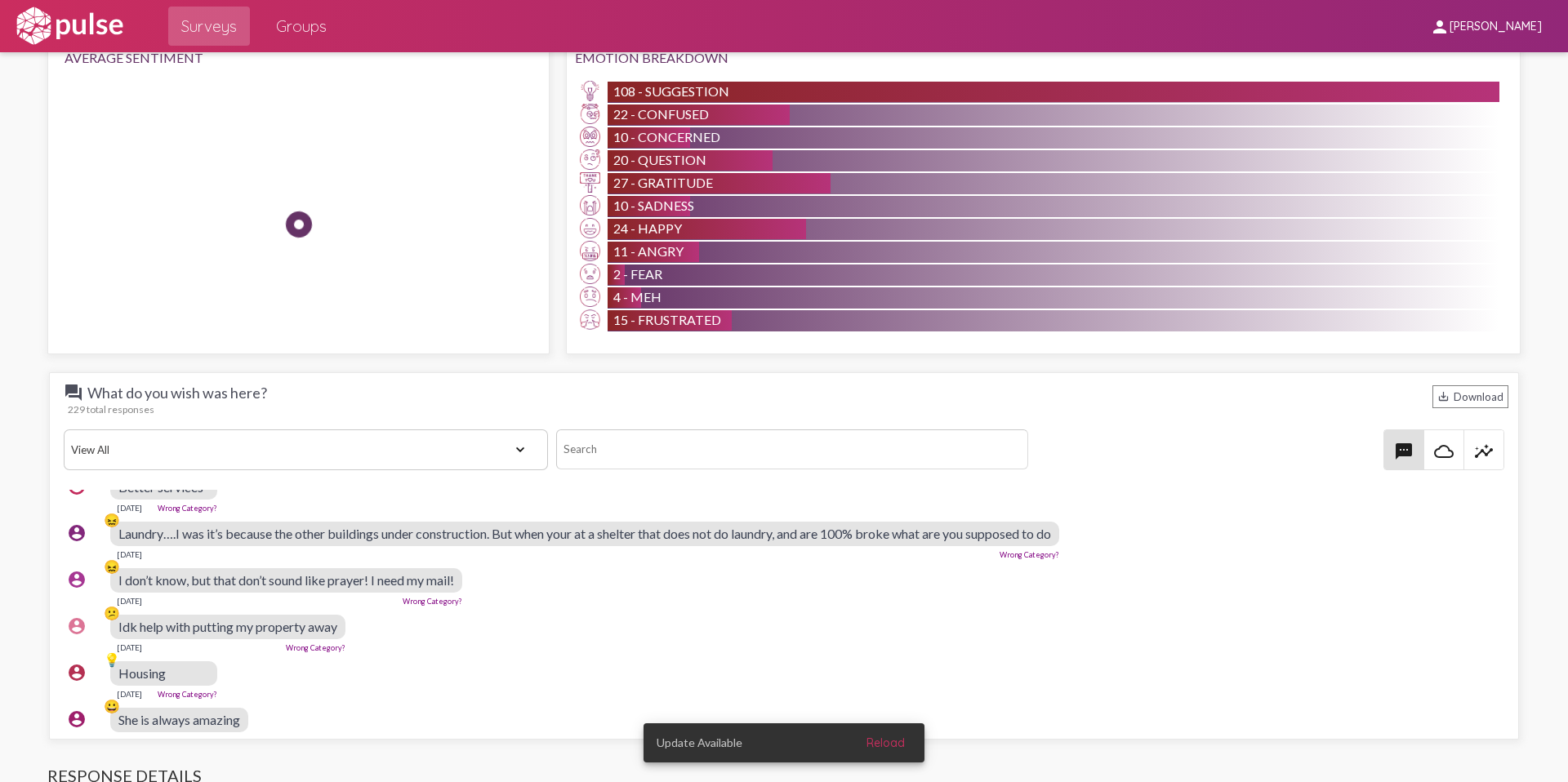
scroll to position [22, 4]
click at [435, 441] on select "View All Positive Neutral Negative Happy Meh Suggestions Angry Disgust Sadness …" at bounding box center [305, 450] width 484 height 41
select select "Suggestion"
click at [64, 430] on select "View All Positive Neutral Negative Happy Meh Suggestions Angry Disgust Sadness …" at bounding box center [305, 450] width 484 height 41
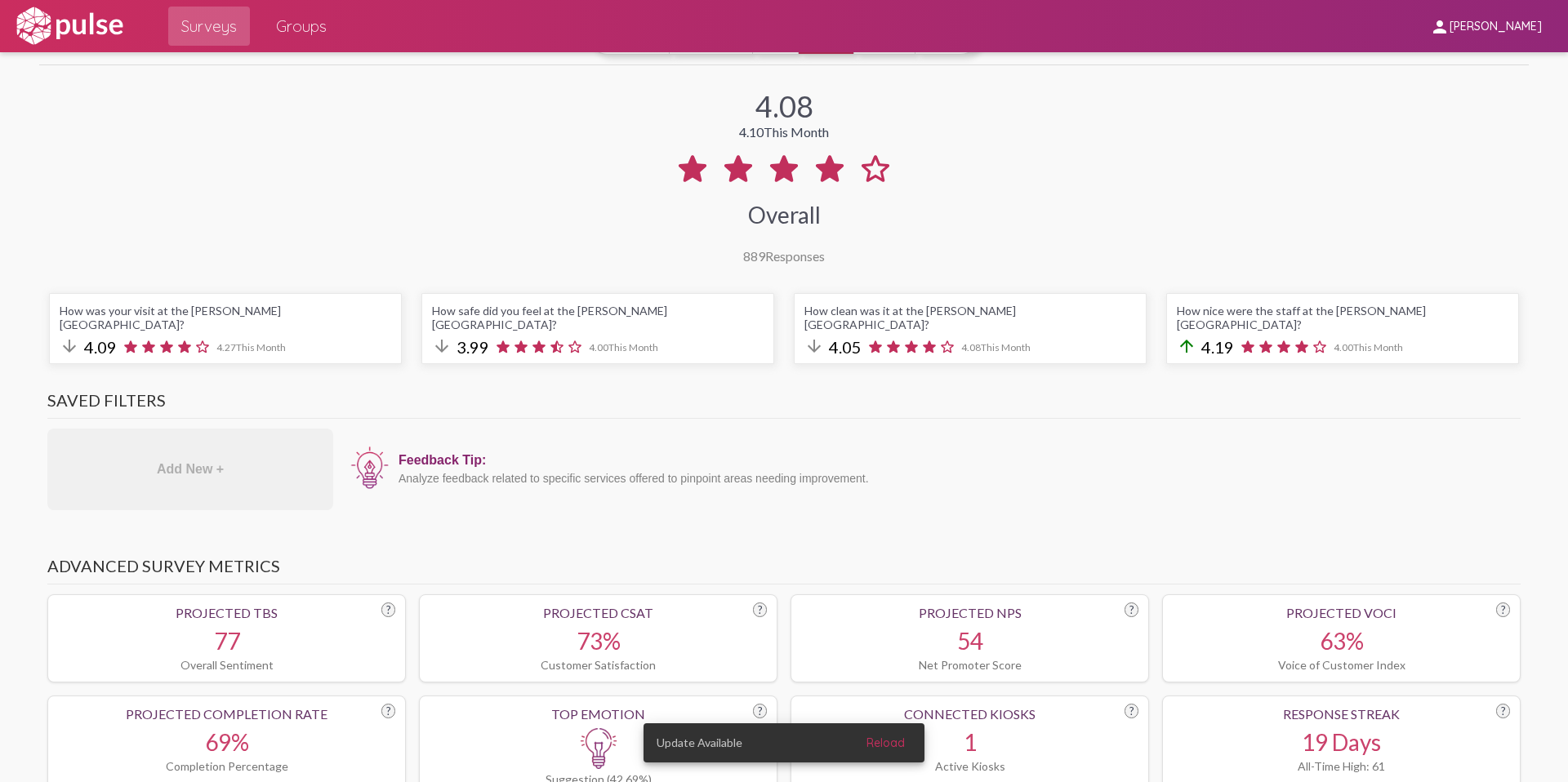
scroll to position [0, 0]
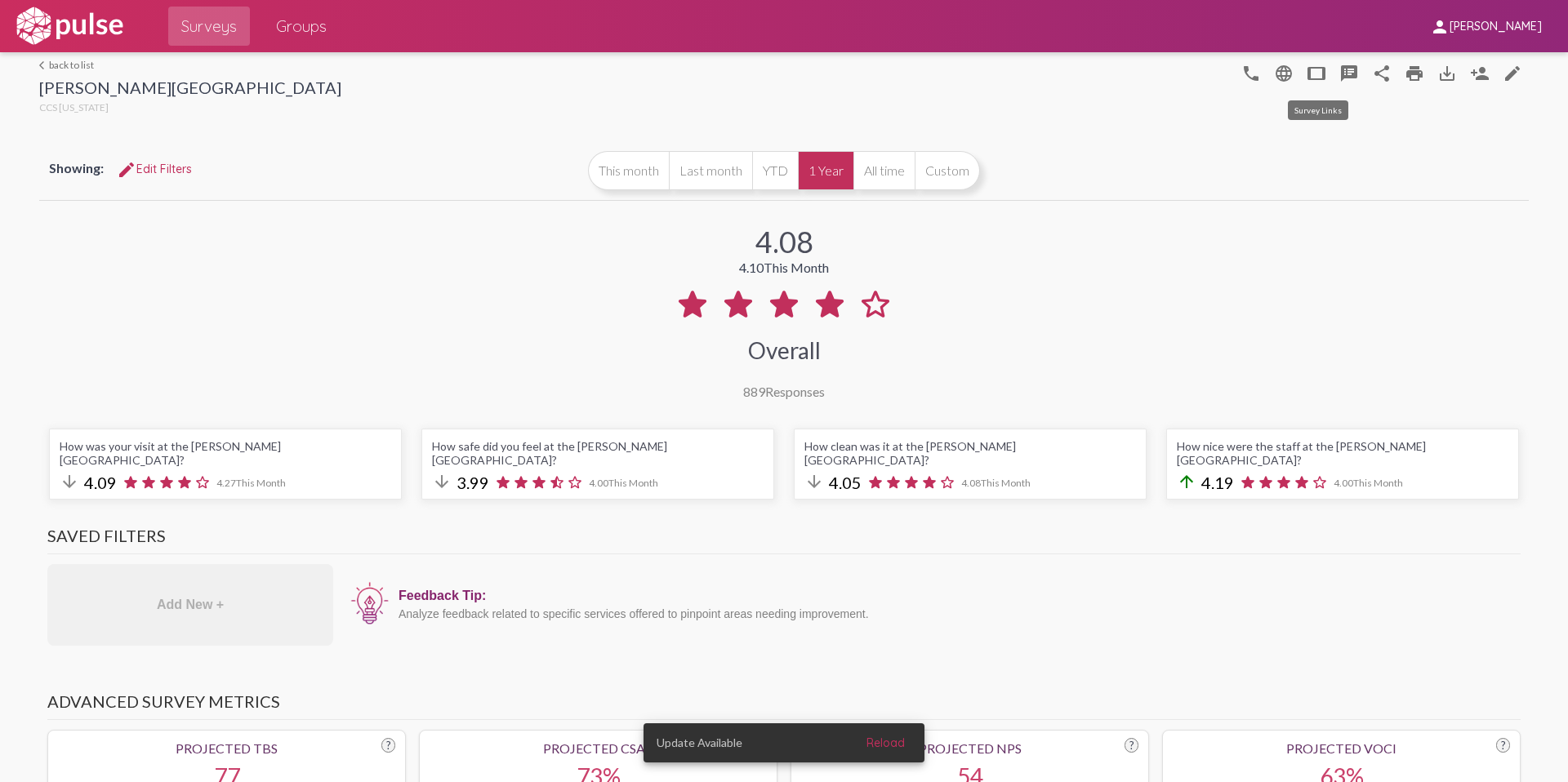
click at [1314, 74] on mat-icon "tablet" at bounding box center [1316, 73] width 20 height 20
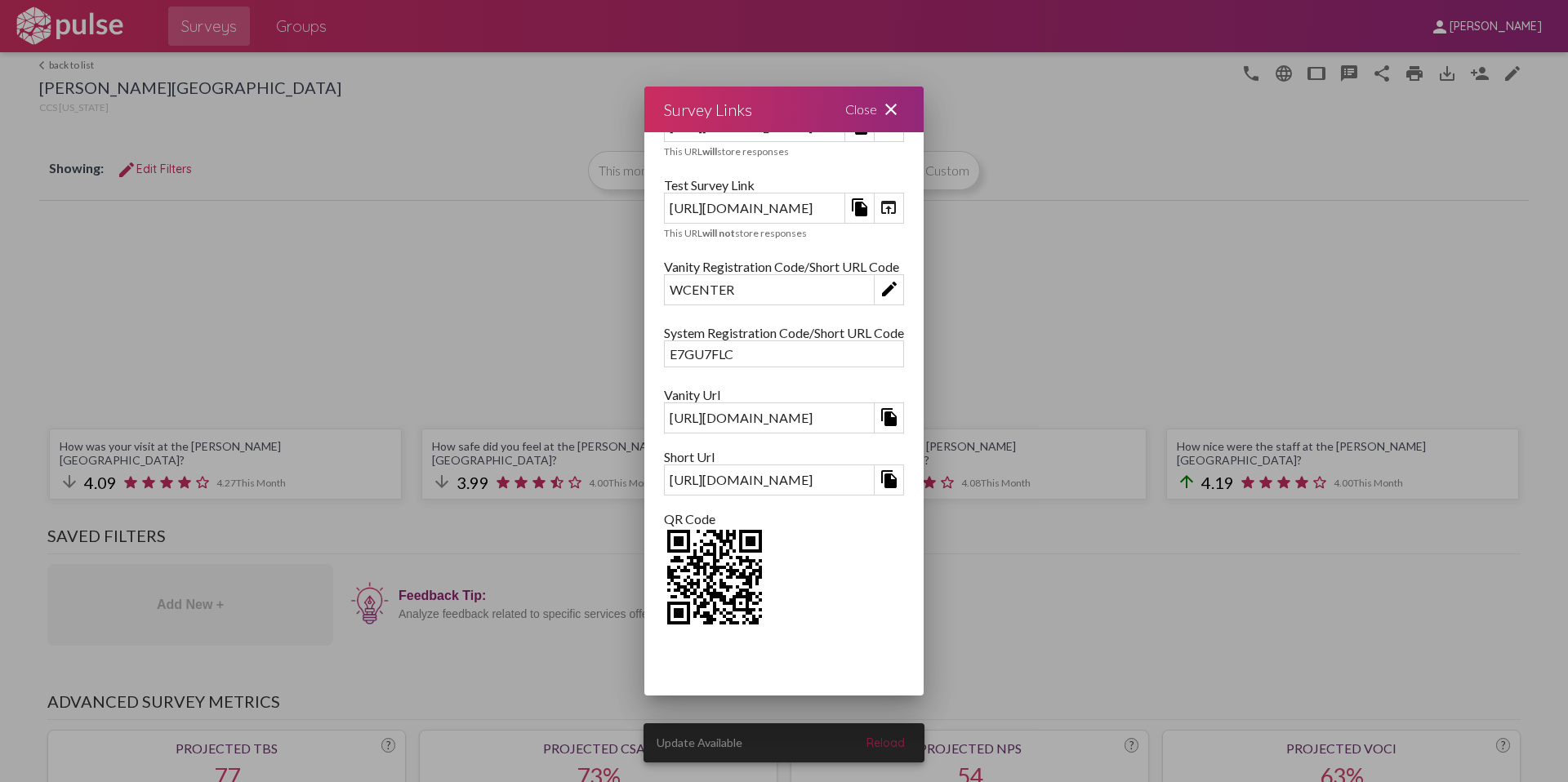
scroll to position [62, 0]
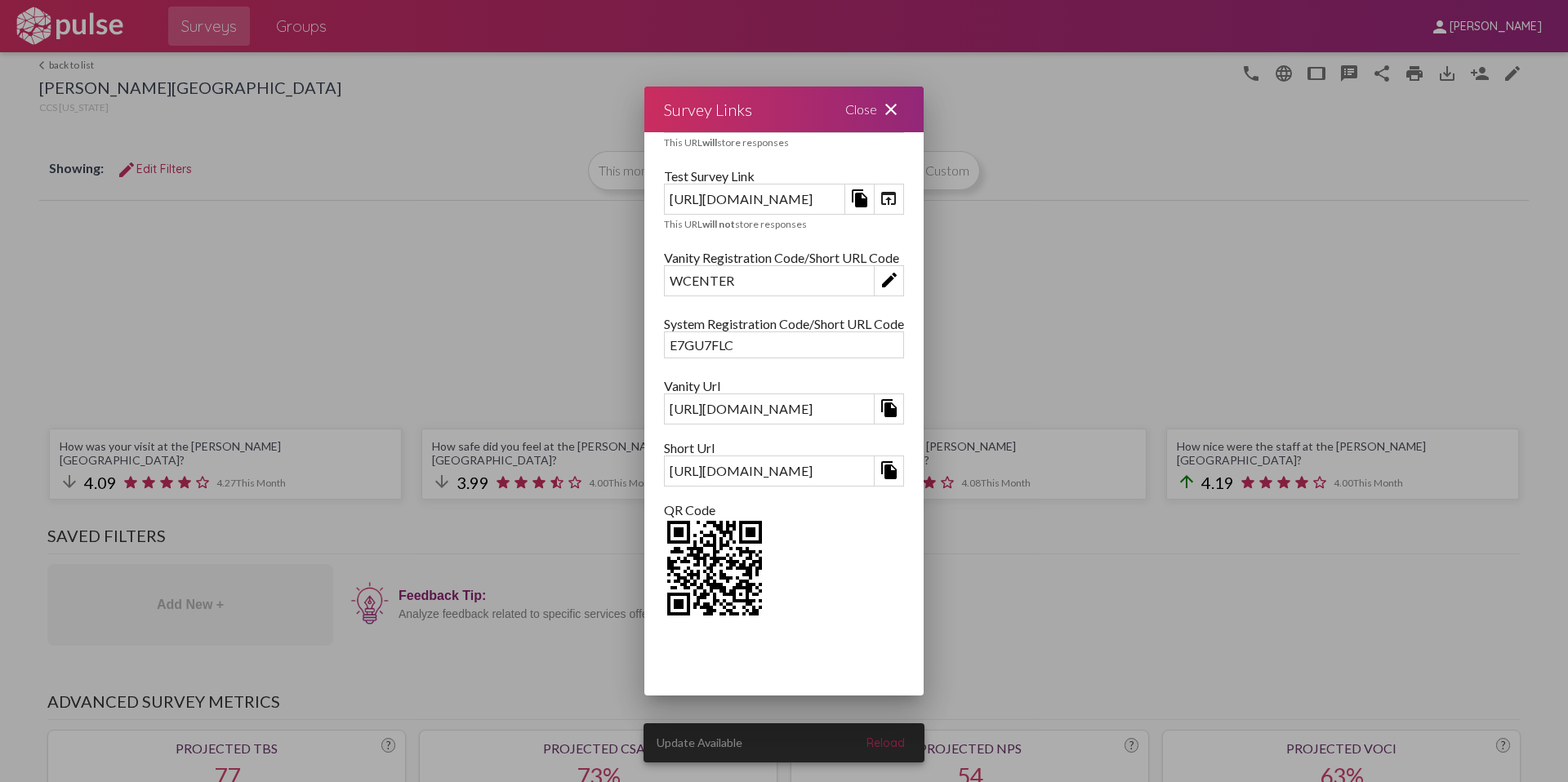
click at [901, 116] on mat-icon "close" at bounding box center [891, 109] width 20 height 20
